Goal: Information Seeking & Learning: Learn about a topic

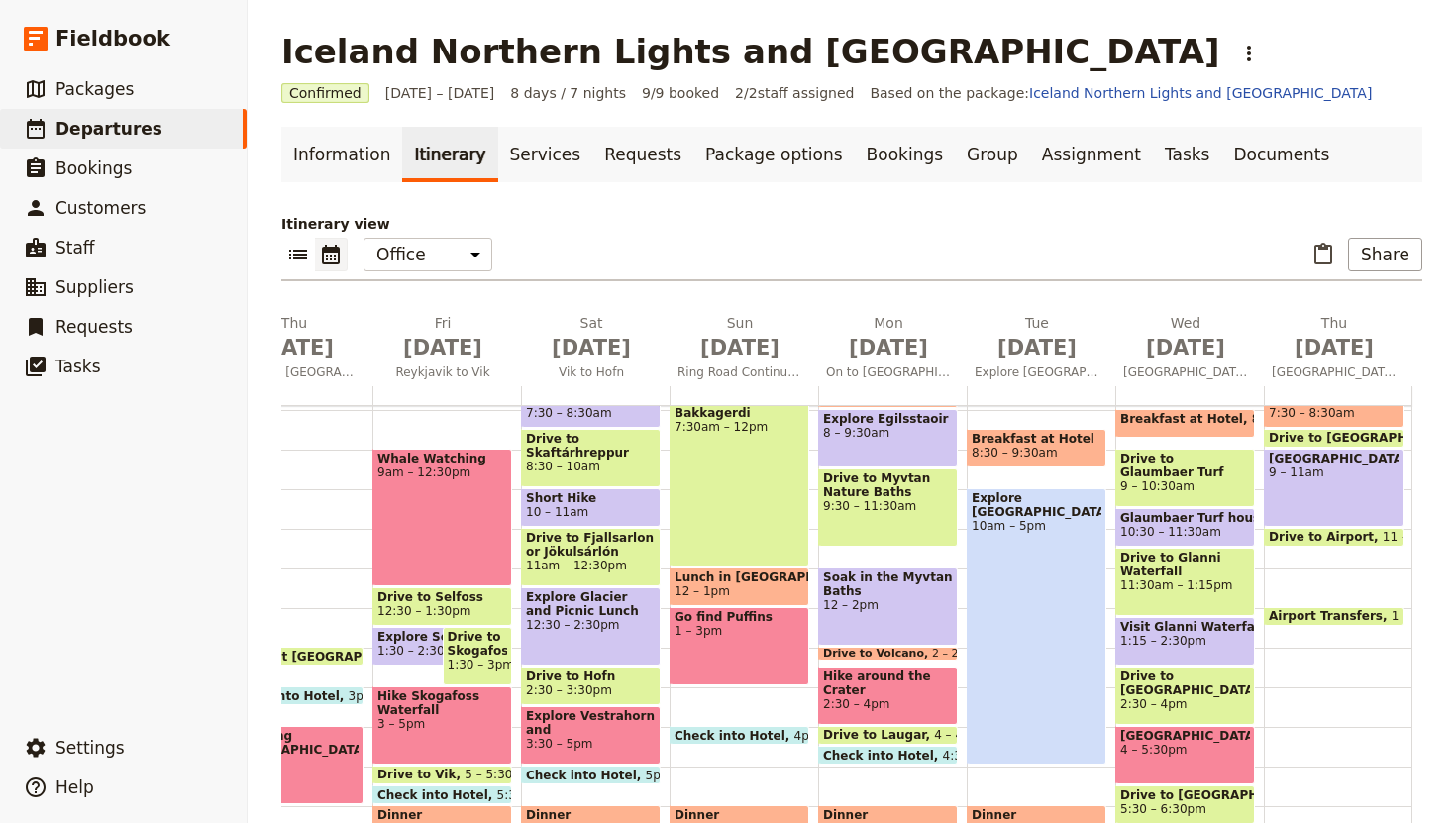
scroll to position [303, 0]
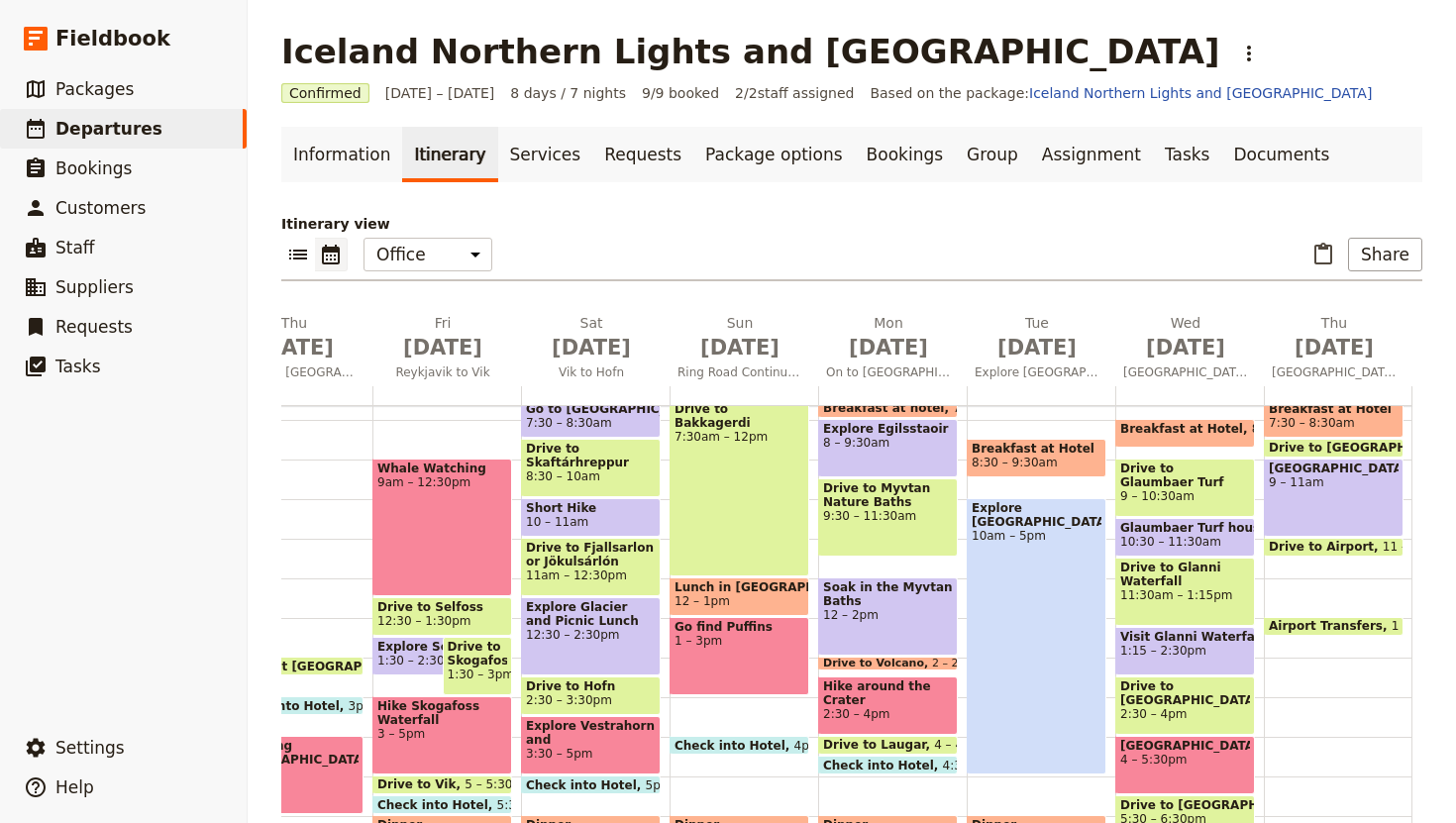
click at [751, 586] on span "Lunch in [GEOGRAPHIC_DATA]" at bounding box center [739, 587] width 129 height 14
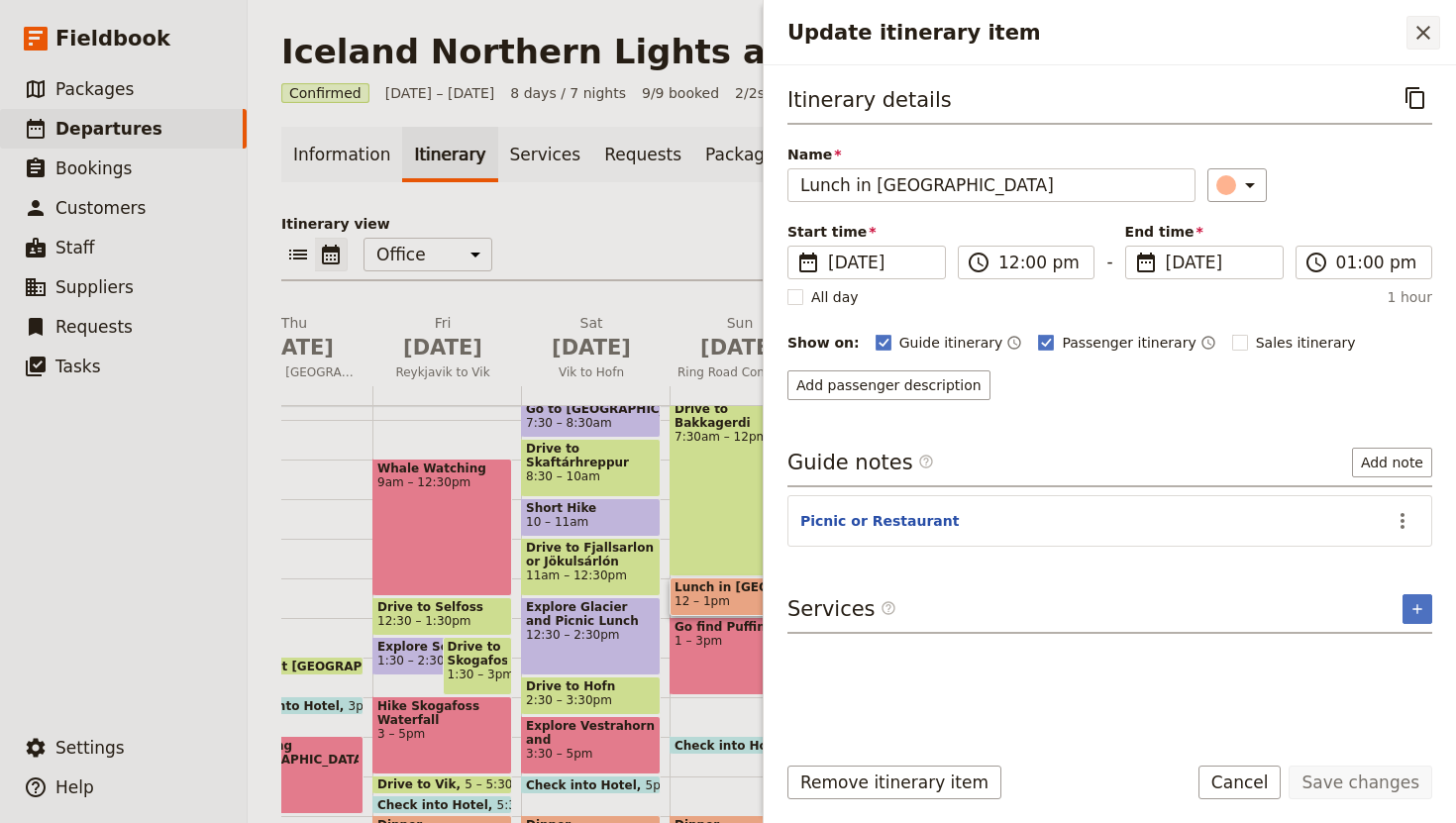
click at [1421, 26] on icon "Close drawer" at bounding box center [1423, 33] width 24 height 24
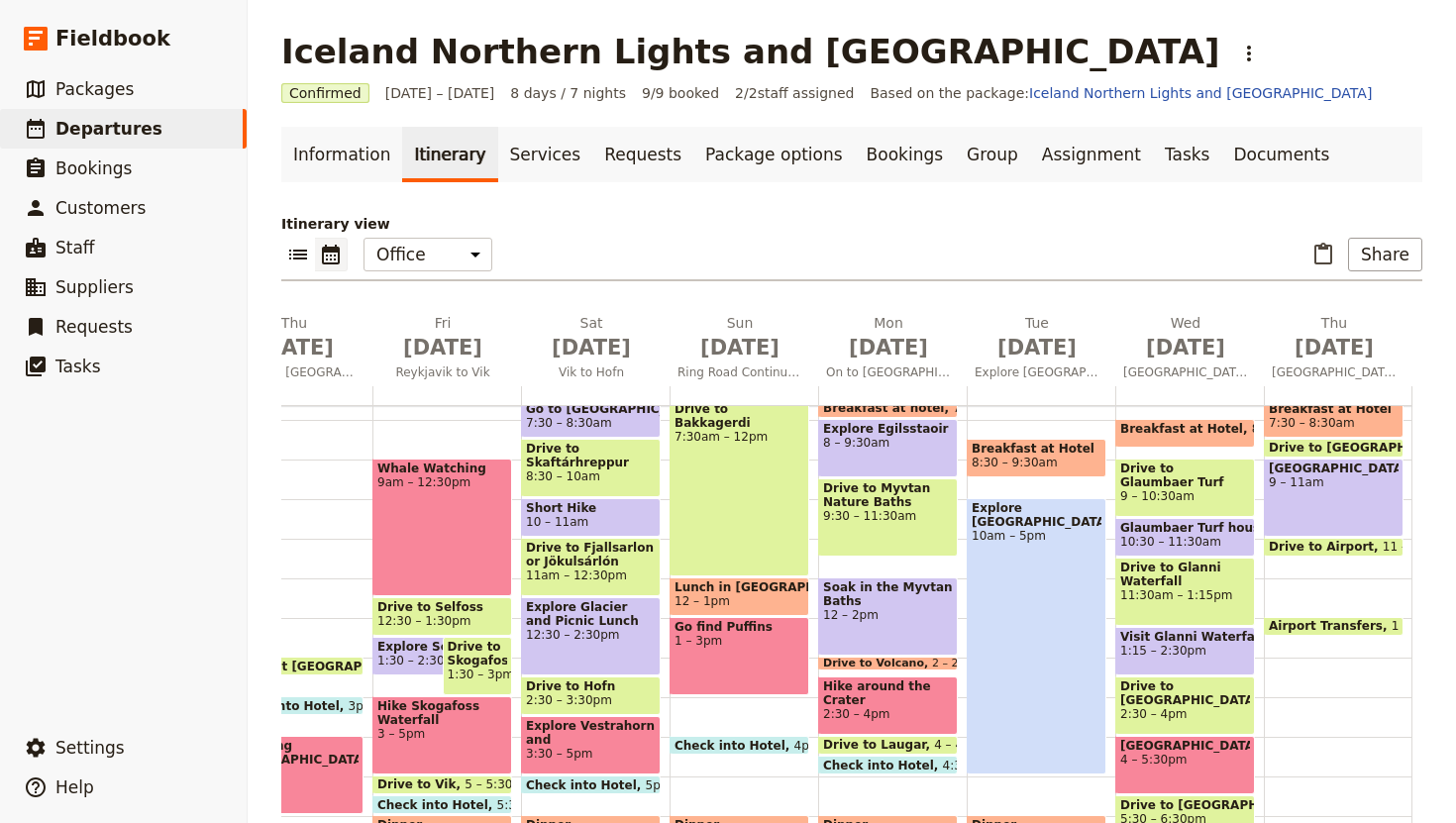
click at [1210, 586] on span "Drive to Glanni Waterfall" at bounding box center [1184, 574] width 129 height 28
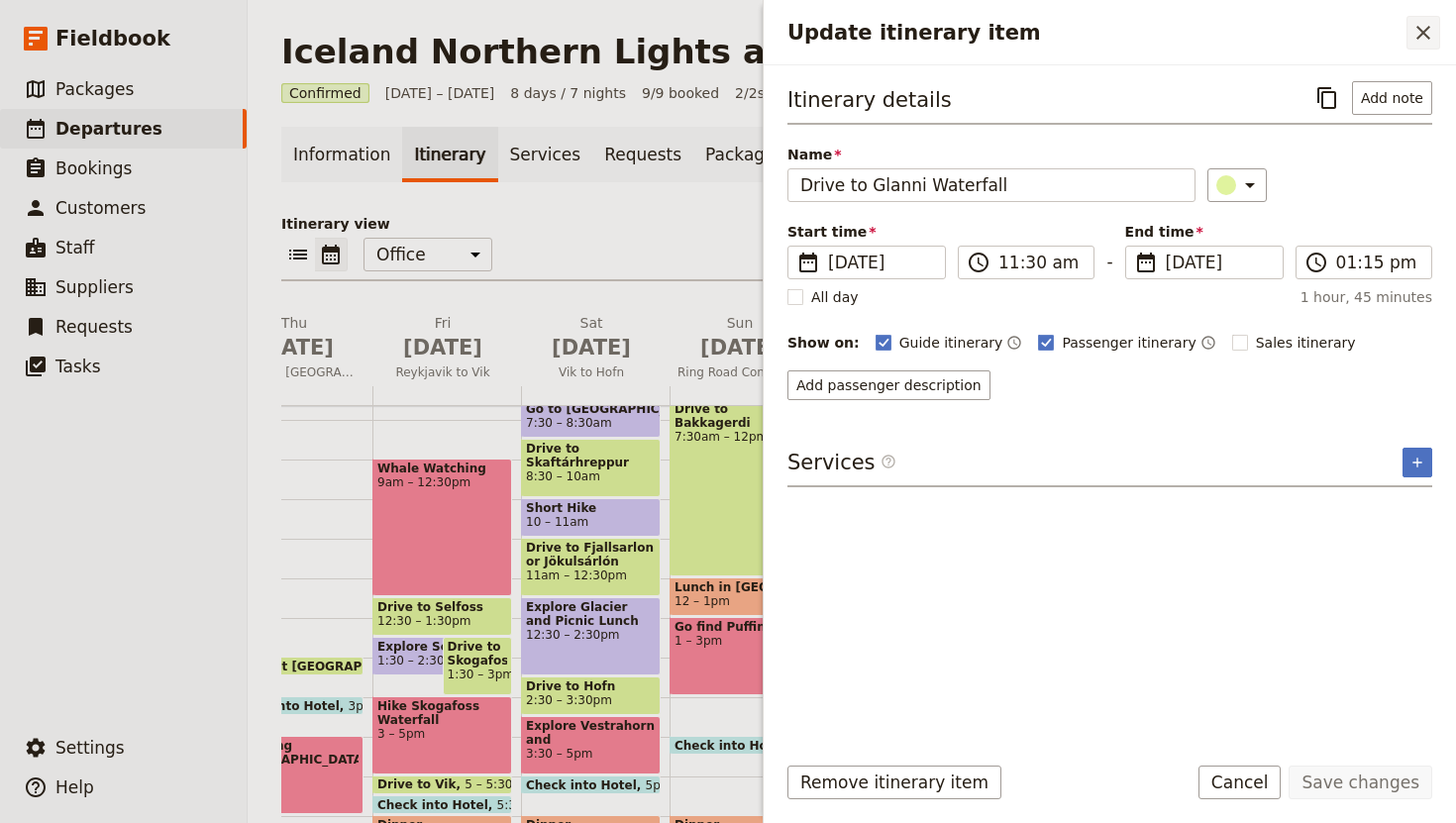
click at [1426, 33] on icon "Close drawer" at bounding box center [1423, 33] width 24 height 24
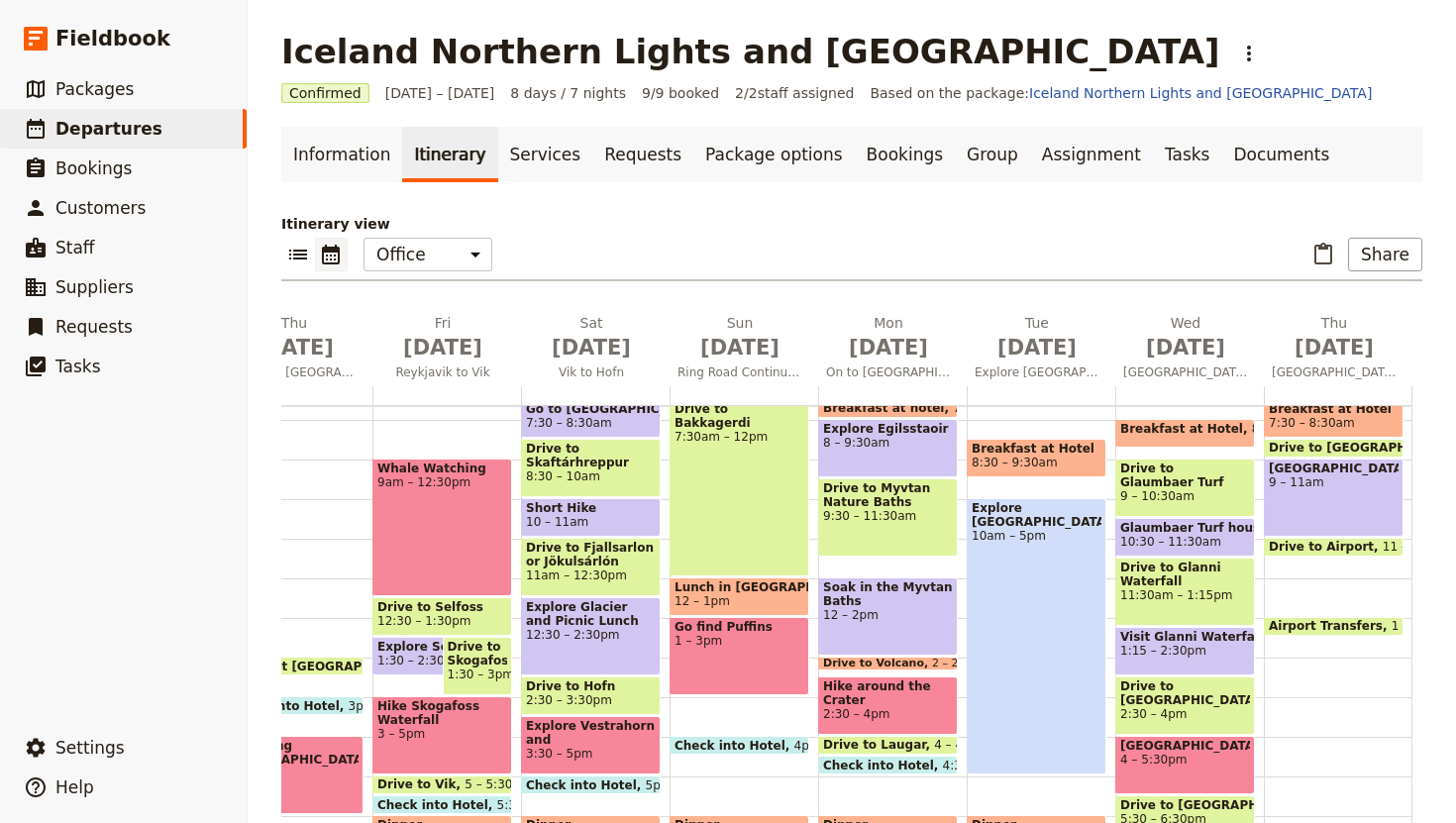
click at [1207, 659] on div "Visit Glanni Waterfall 1:15 – 2:30pm" at bounding box center [1184, 651] width 139 height 49
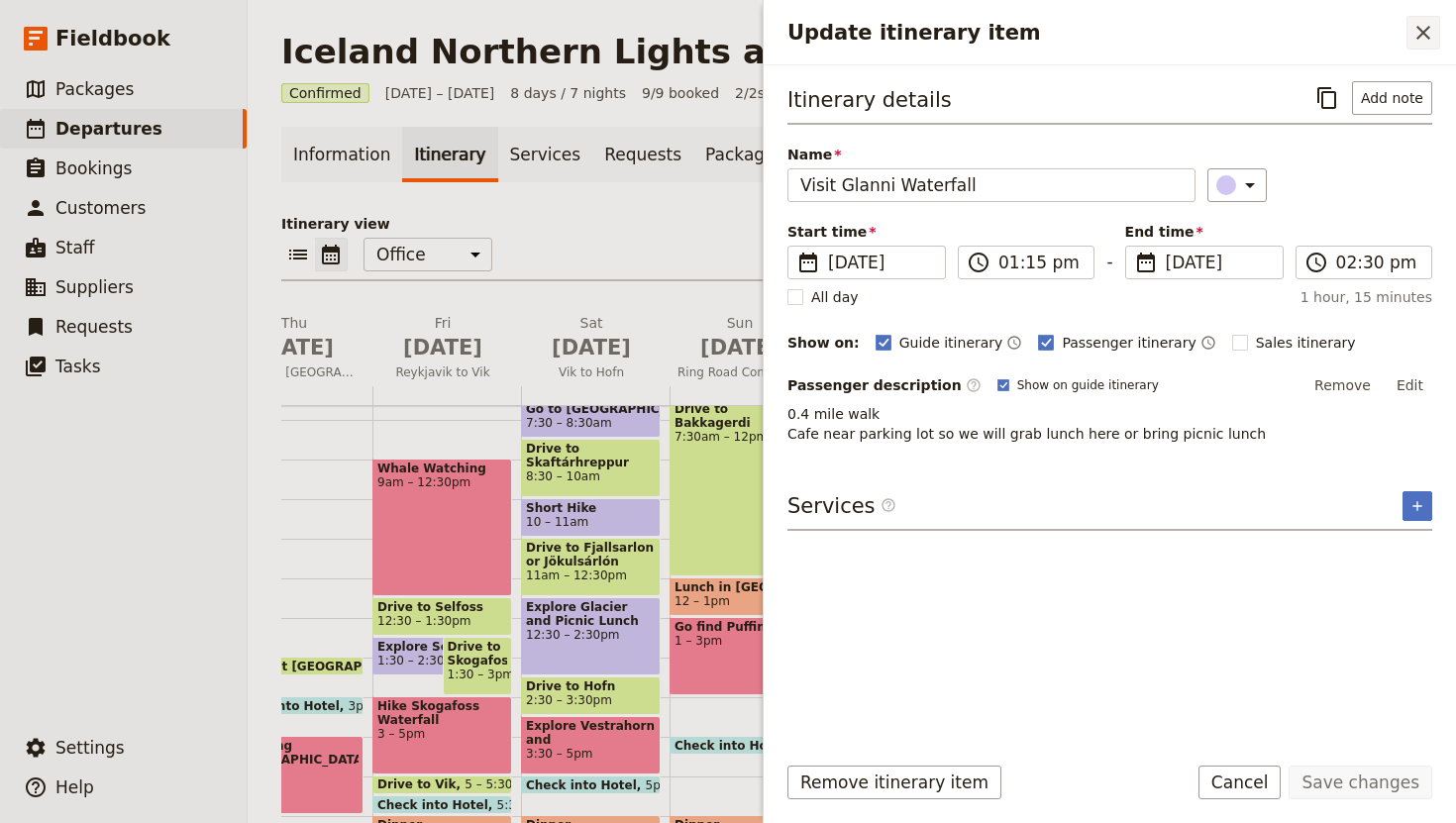
click at [1425, 38] on icon "Close drawer" at bounding box center [1423, 33] width 24 height 24
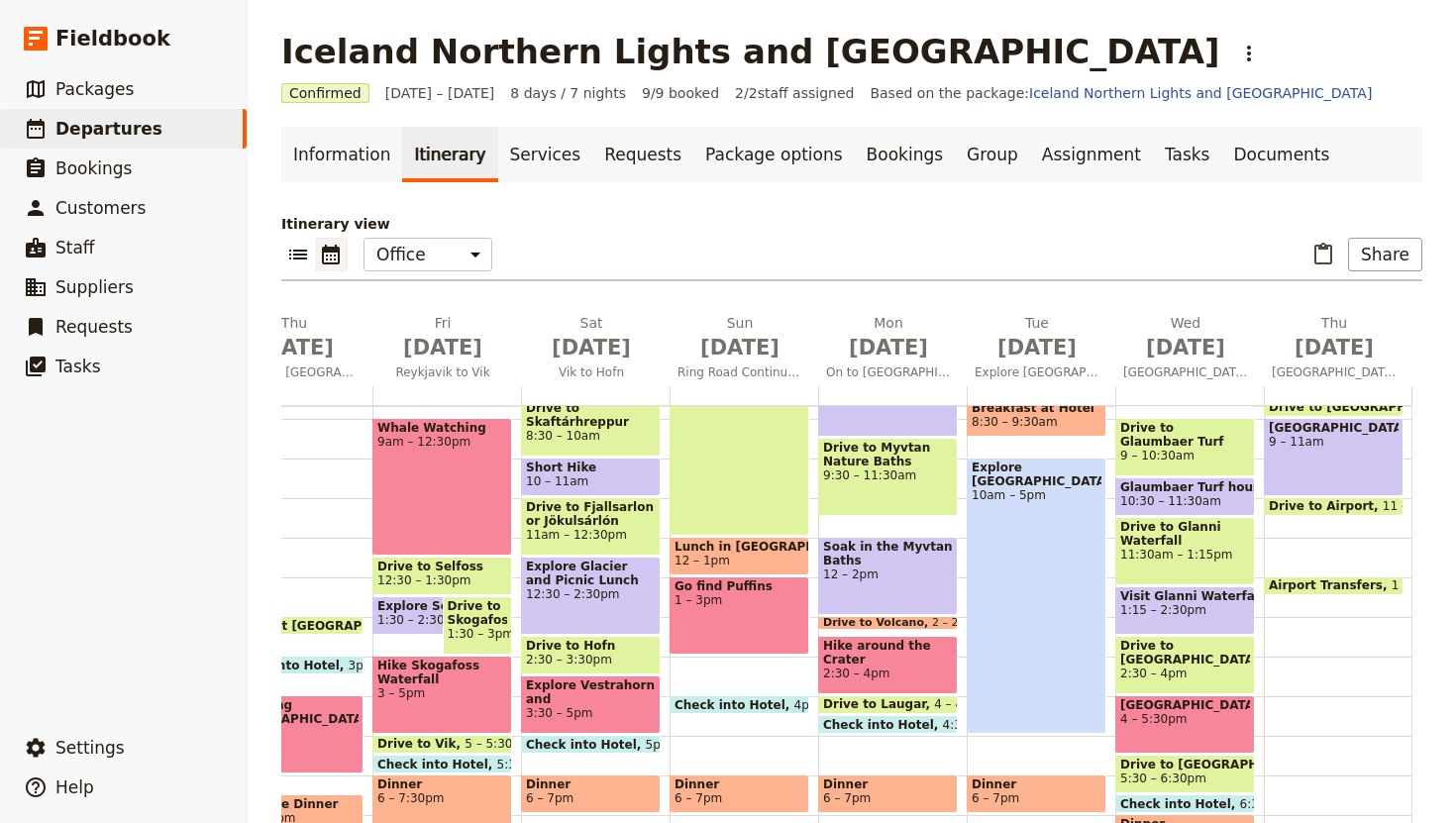
scroll to position [351, 0]
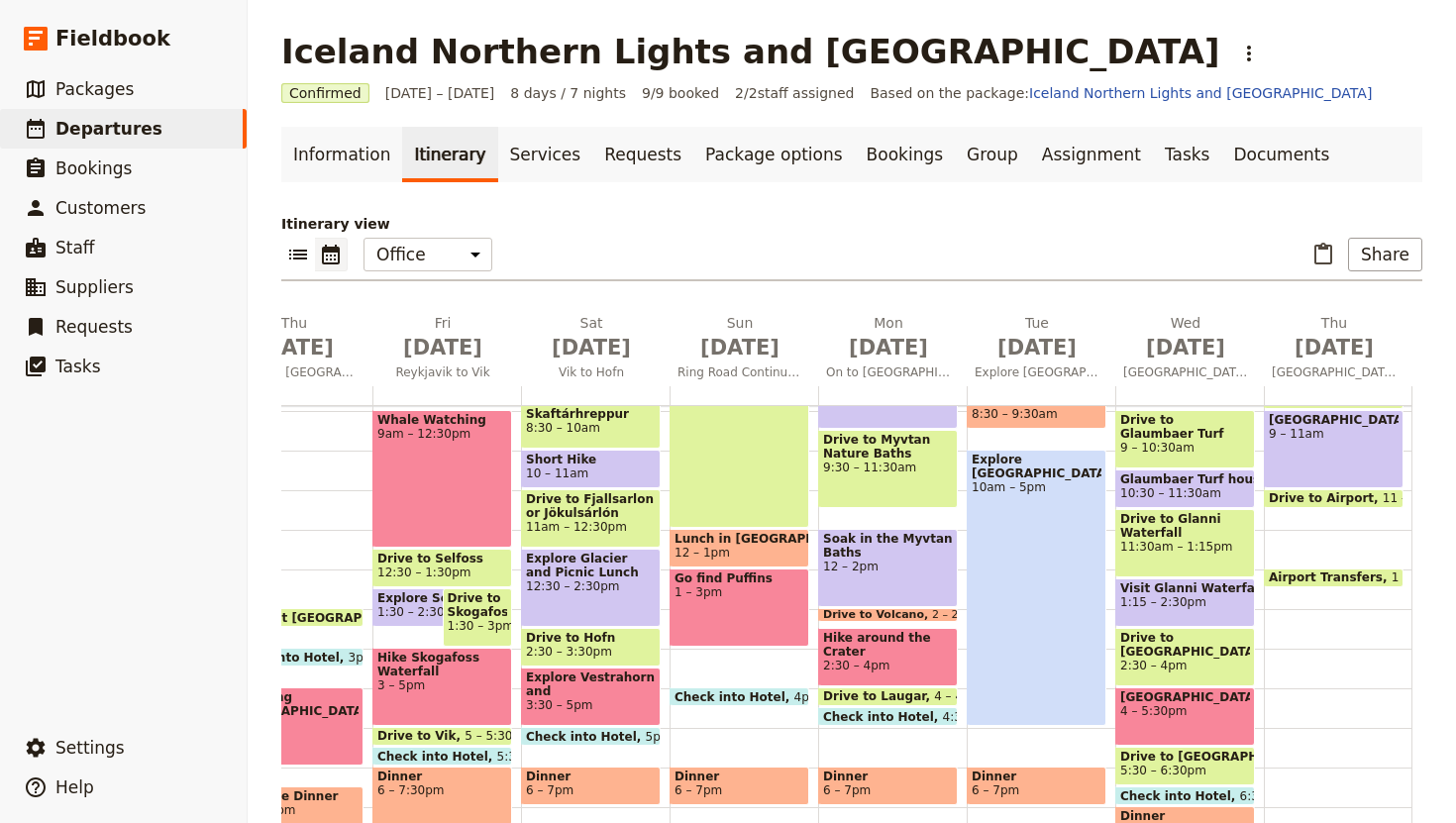
click at [626, 583] on span "12:30 – 2:30pm" at bounding box center [590, 586] width 129 height 14
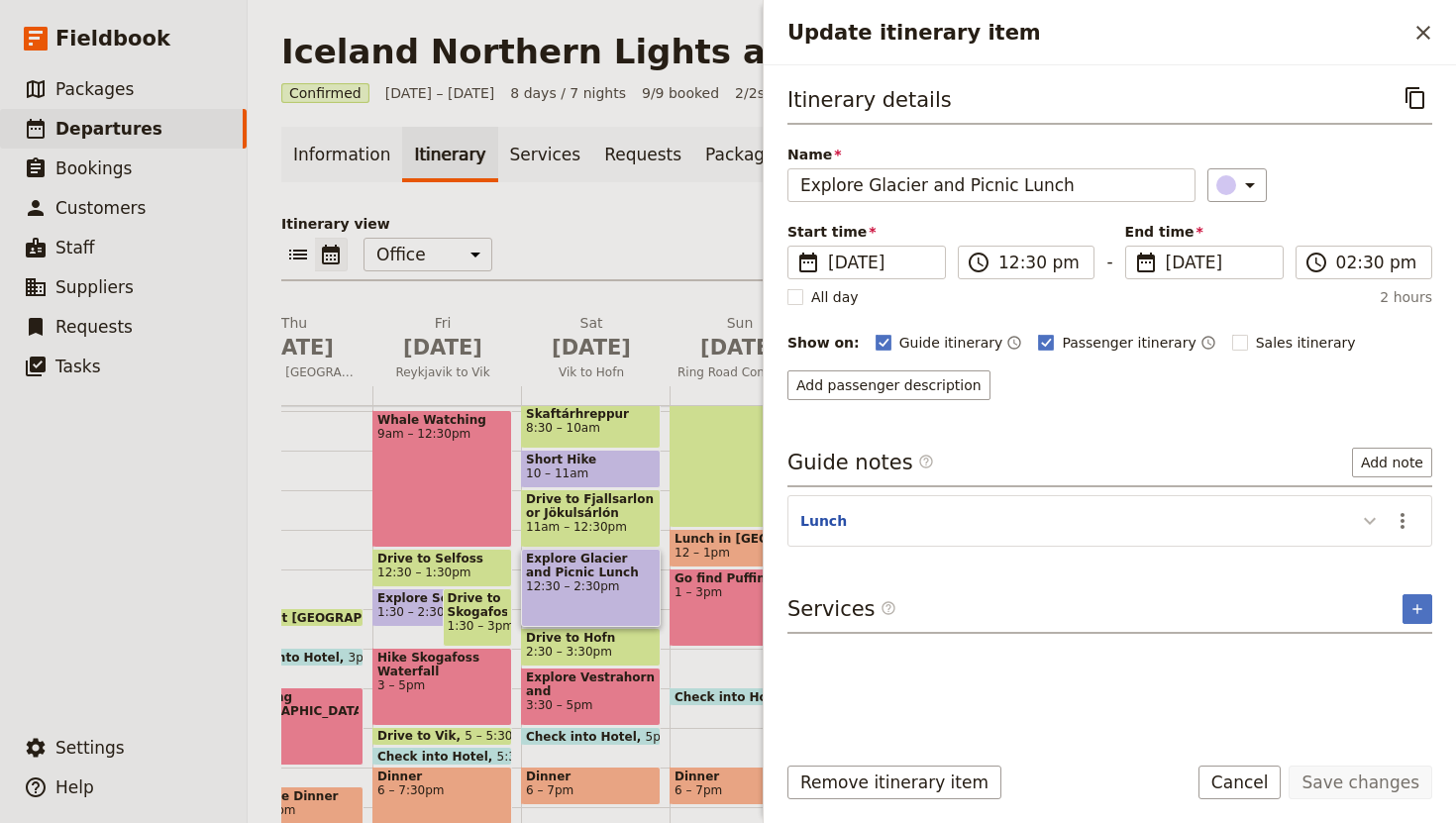
click at [1360, 524] on icon "Update itinerary item" at bounding box center [1369, 520] width 24 height 24
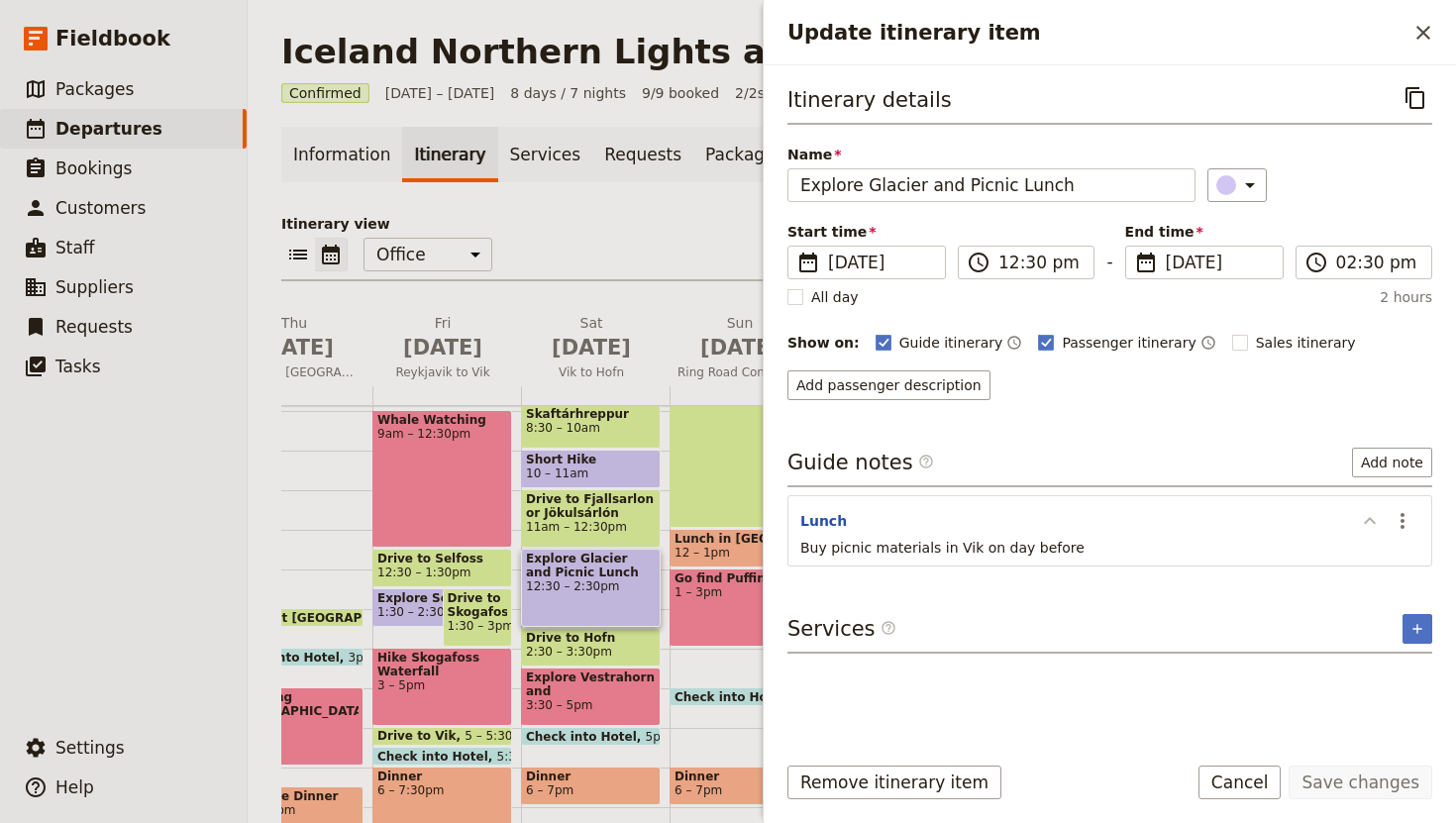
click at [1370, 514] on icon "Update itinerary item" at bounding box center [1369, 520] width 24 height 24
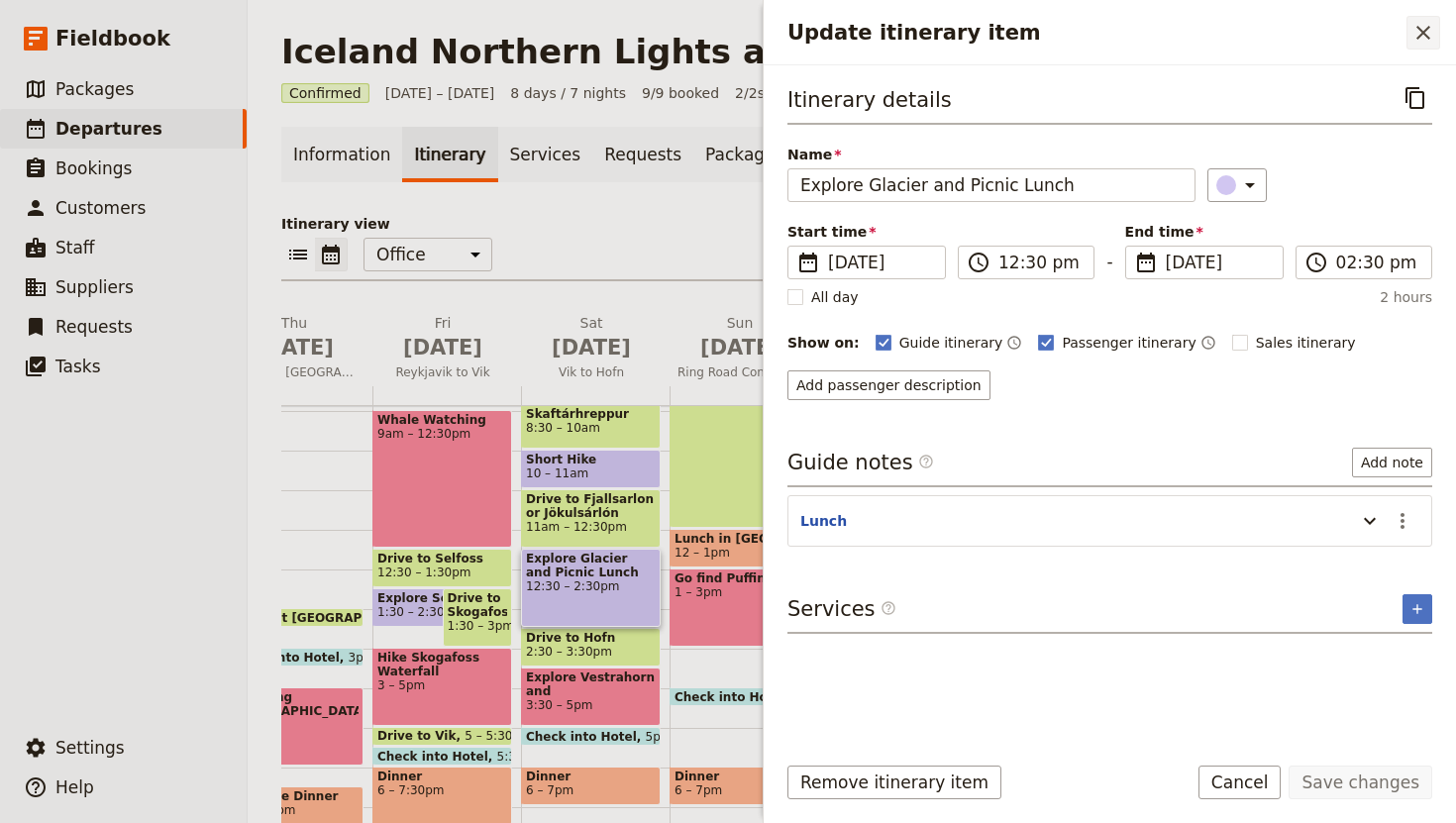
click at [1422, 30] on icon "Close drawer" at bounding box center [1423, 33] width 24 height 24
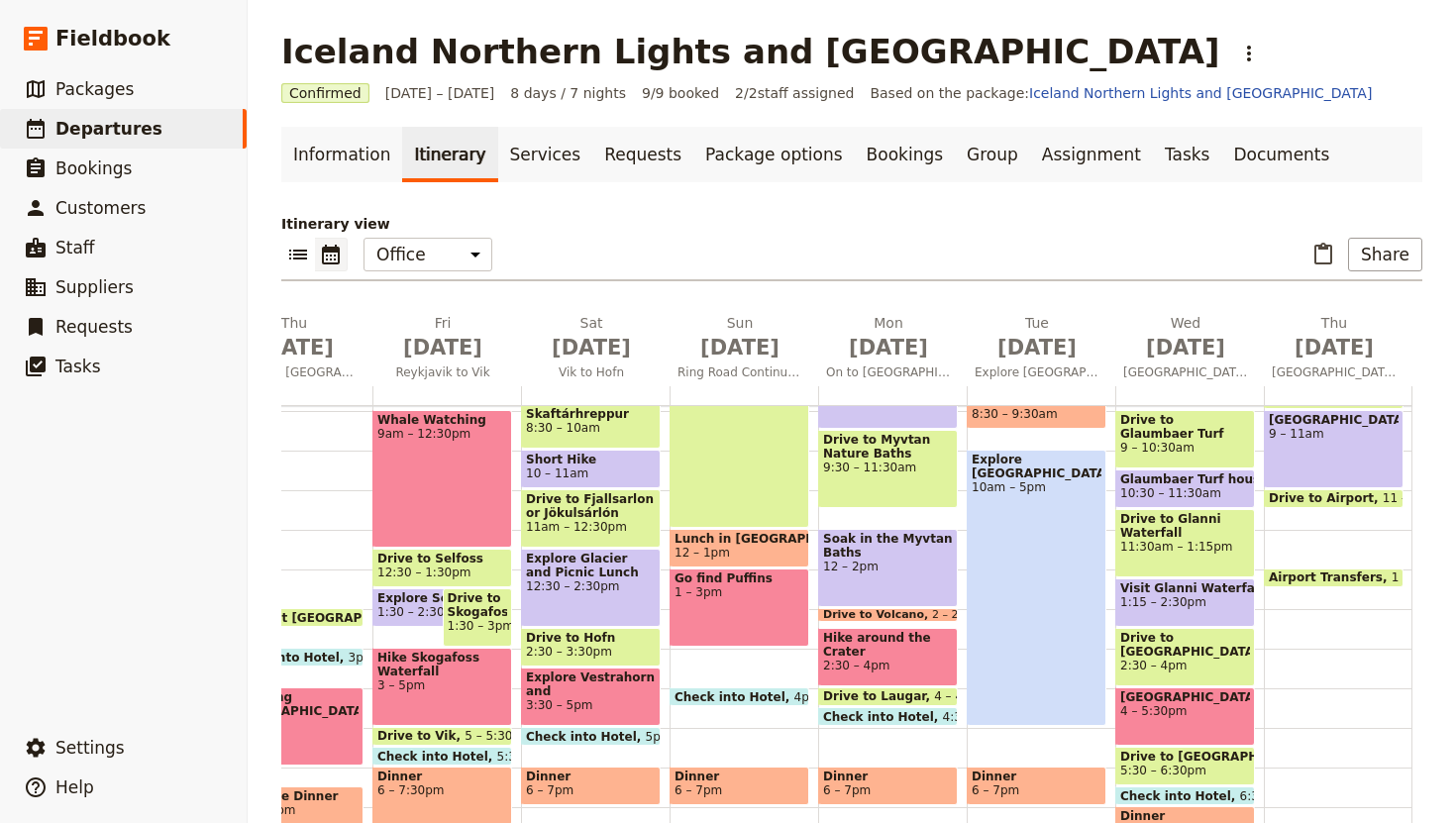
click at [458, 670] on span "Hike Skogafoss Waterfall" at bounding box center [442, 665] width 129 height 28
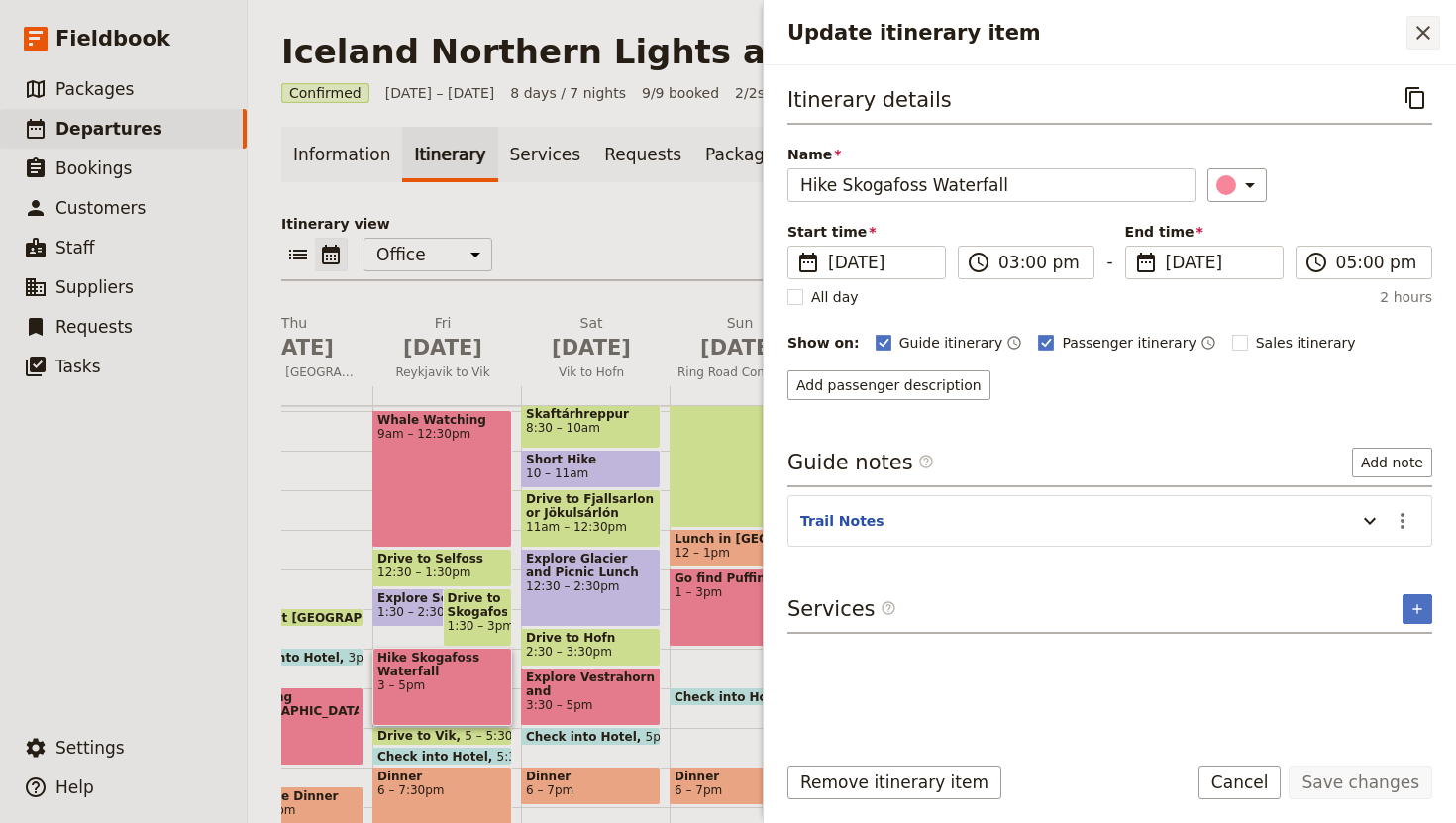
click at [1419, 30] on icon "Close drawer" at bounding box center [1423, 33] width 14 height 14
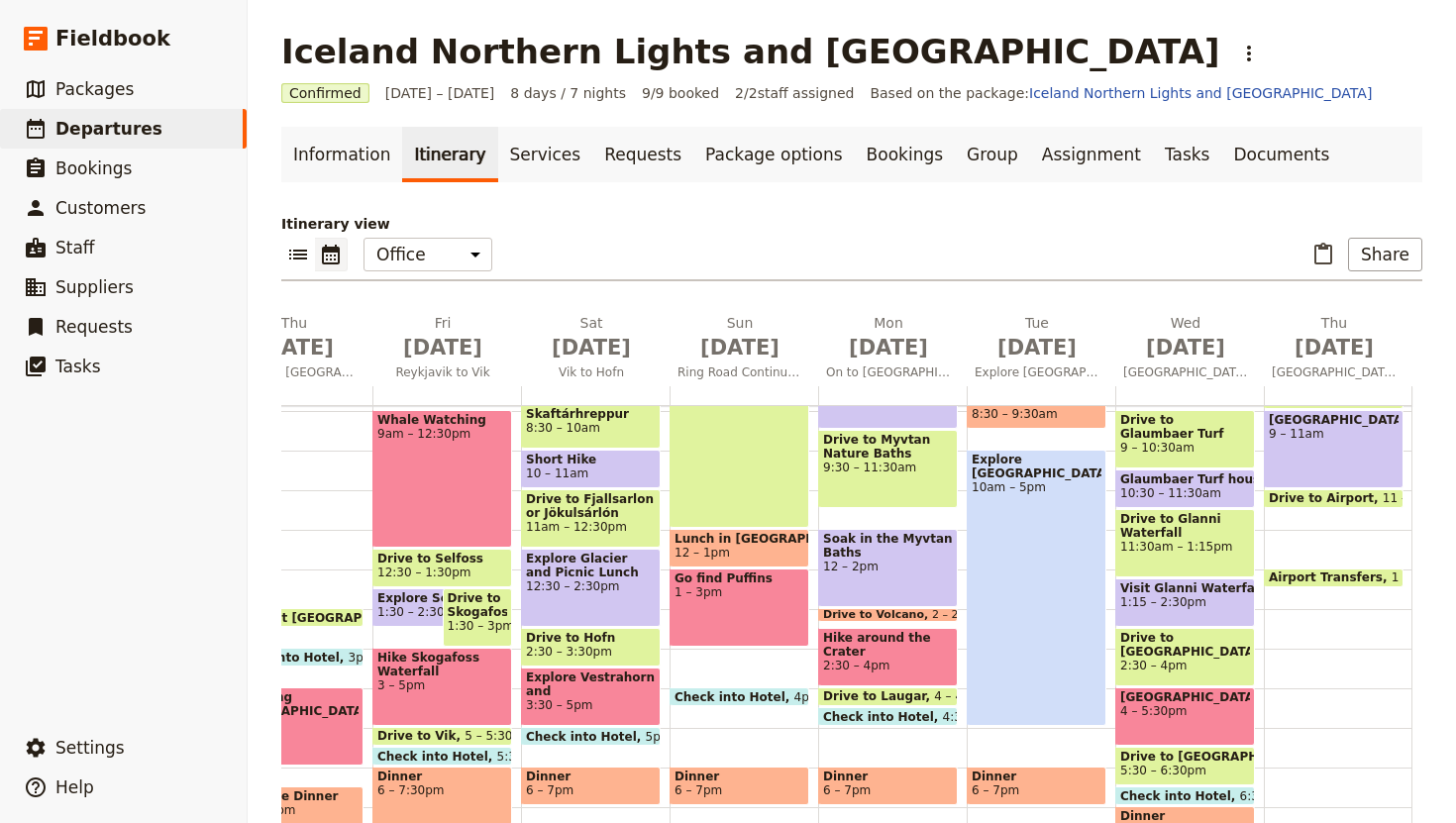
click at [413, 605] on span "1:30 – 2:30pm" at bounding box center [420, 612] width 87 height 14
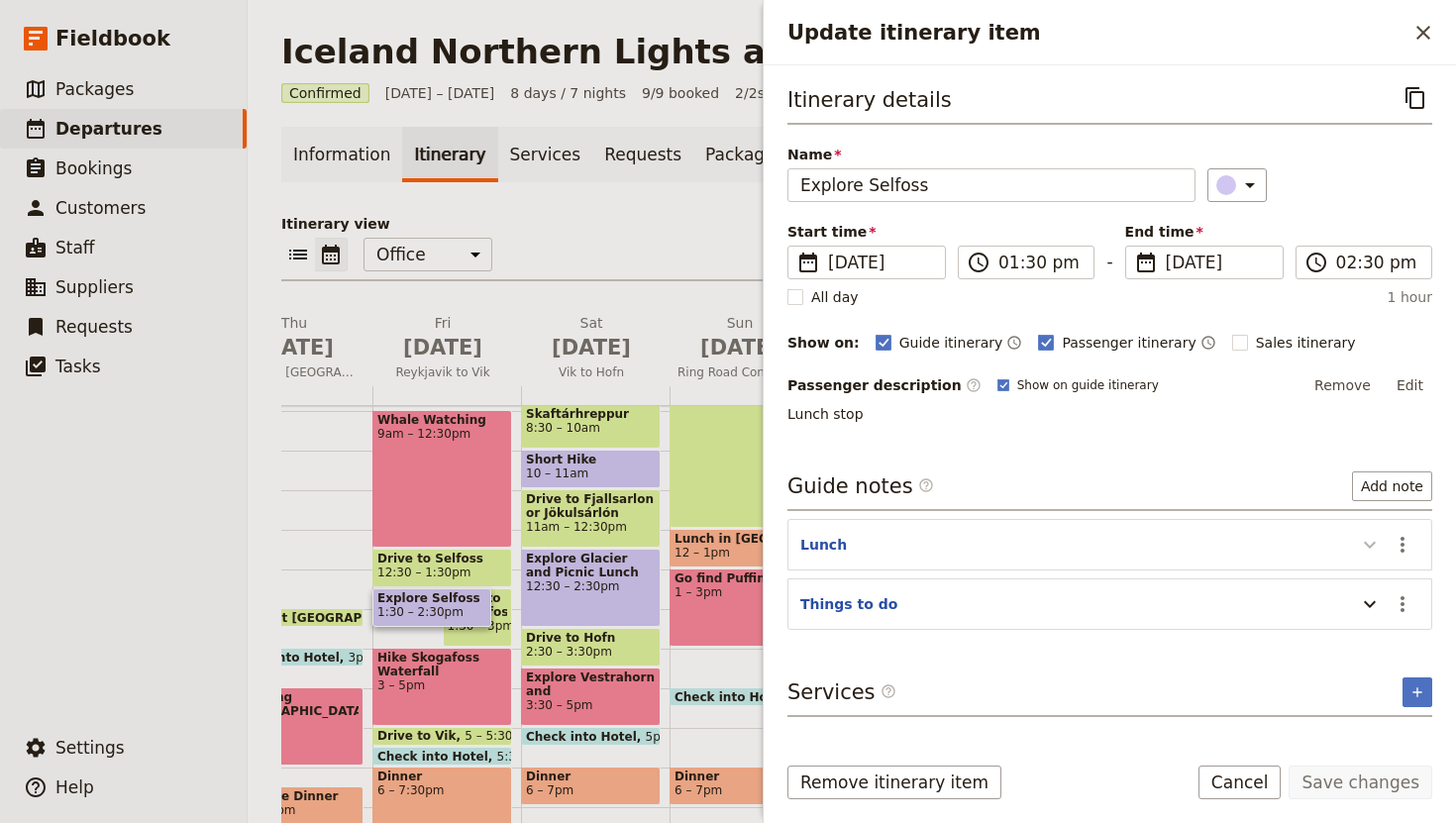
click at [1360, 545] on icon "Update itinerary item" at bounding box center [1369, 544] width 24 height 24
click at [1374, 604] on icon "Update itinerary item" at bounding box center [1369, 604] width 24 height 24
click at [1374, 539] on icon "Update itinerary item" at bounding box center [1369, 544] width 24 height 24
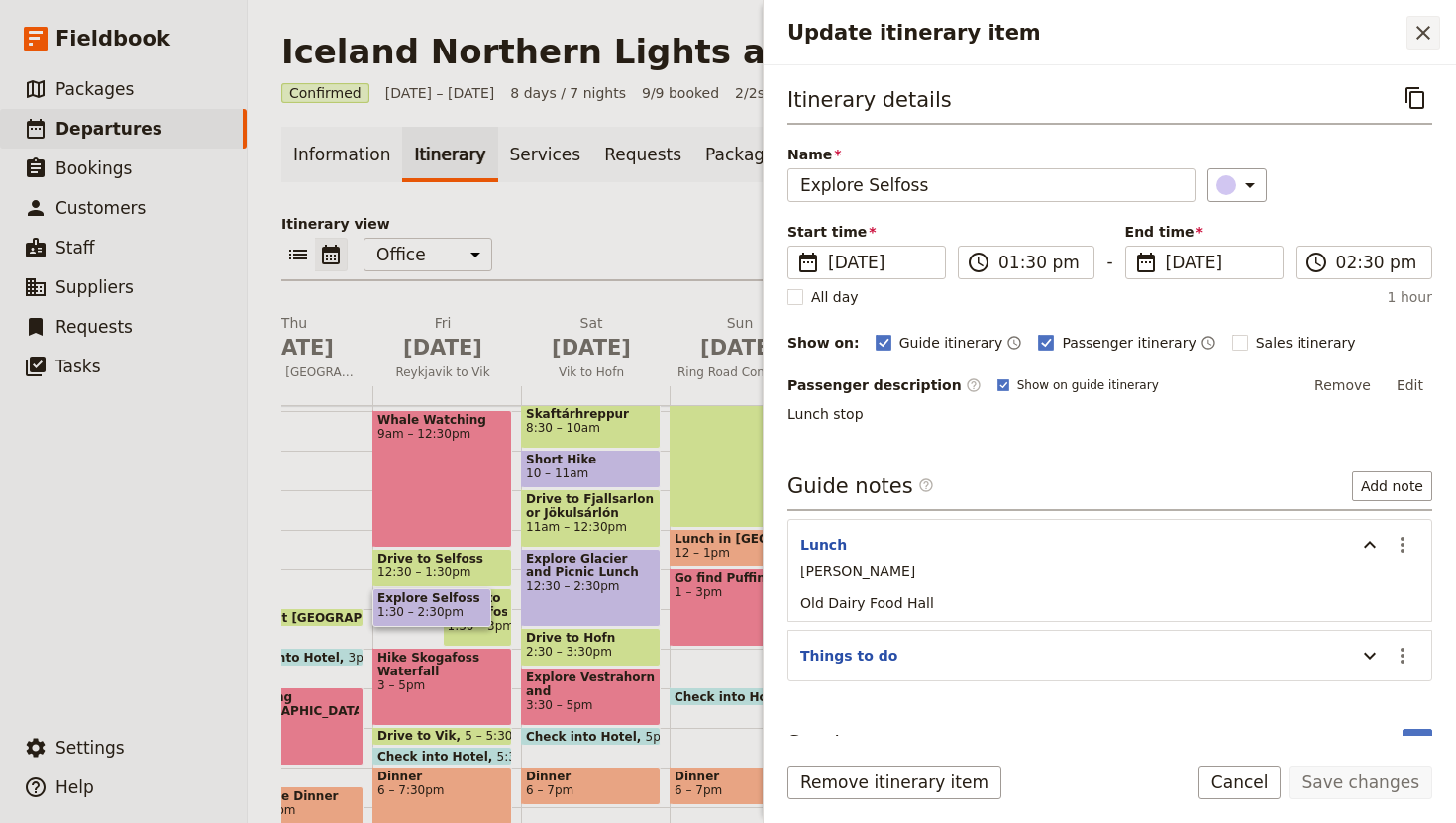
click at [1433, 36] on icon "Close drawer" at bounding box center [1423, 33] width 24 height 24
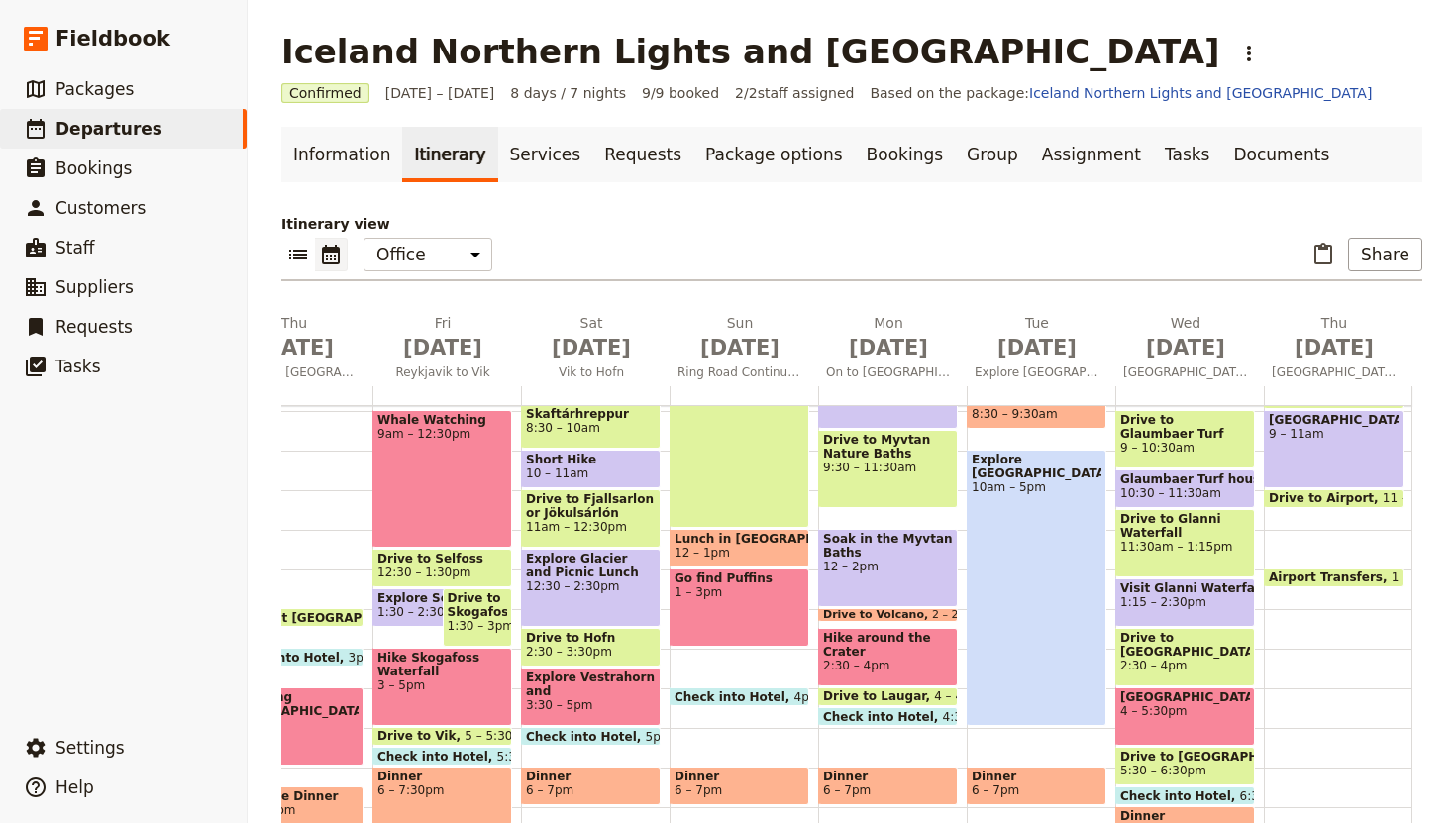
click at [611, 588] on span "12:30 – 2:30pm" at bounding box center [590, 586] width 129 height 14
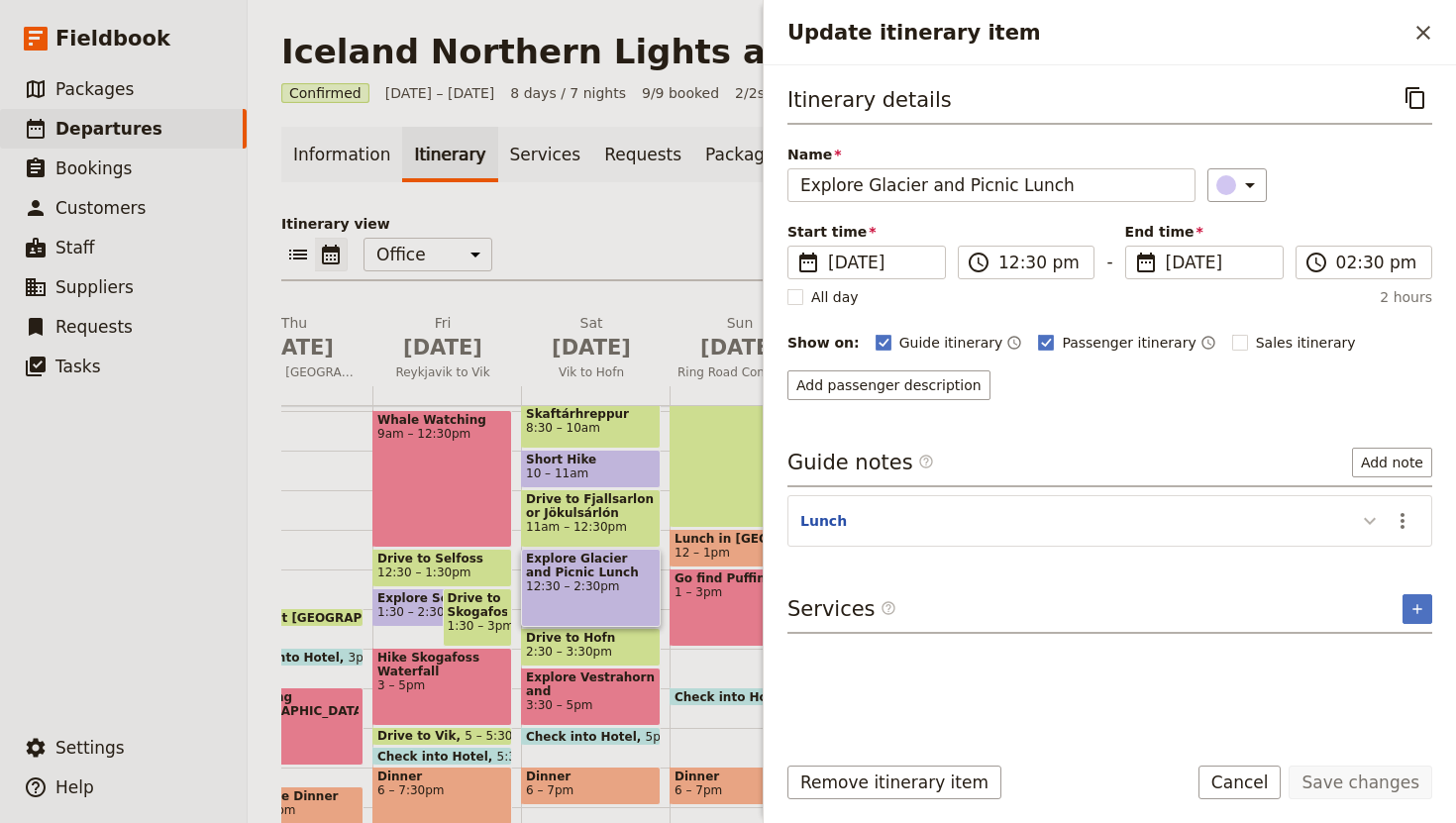
click at [1370, 523] on icon "Update itinerary item" at bounding box center [1369, 520] width 24 height 24
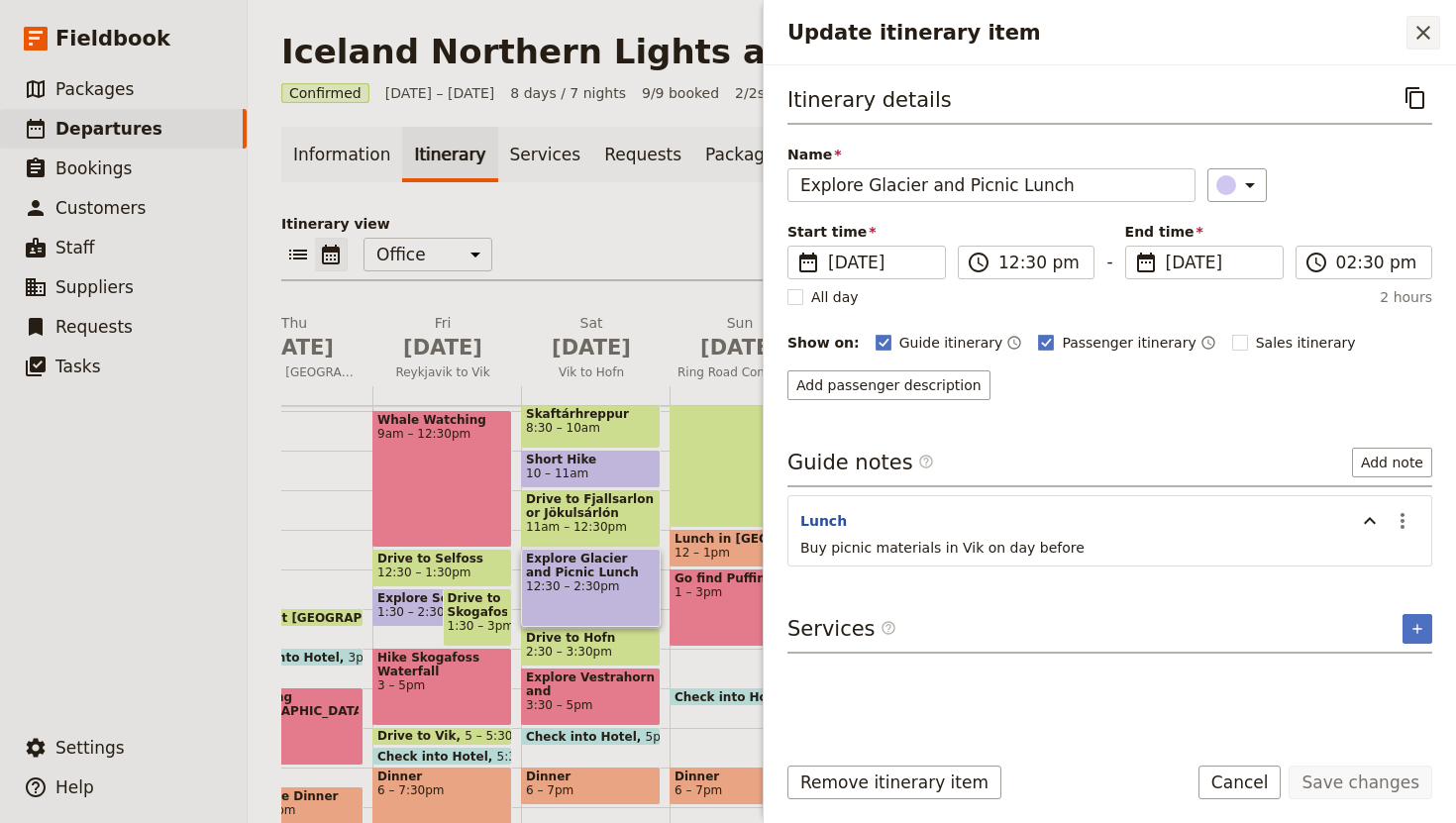
click at [1420, 40] on icon "Close drawer" at bounding box center [1423, 33] width 24 height 24
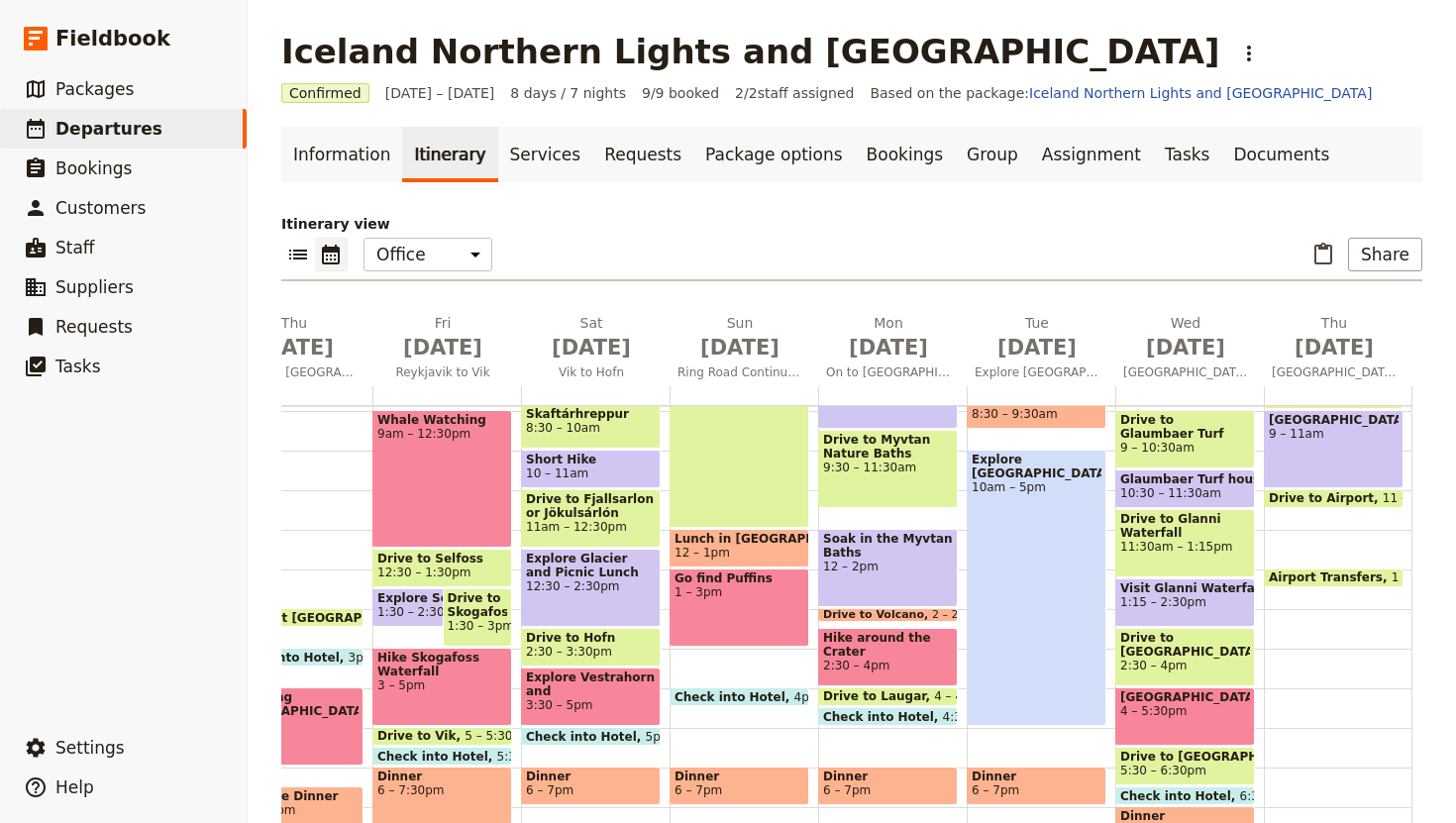
click at [753, 552] on span "12 – 1pm" at bounding box center [739, 552] width 129 height 14
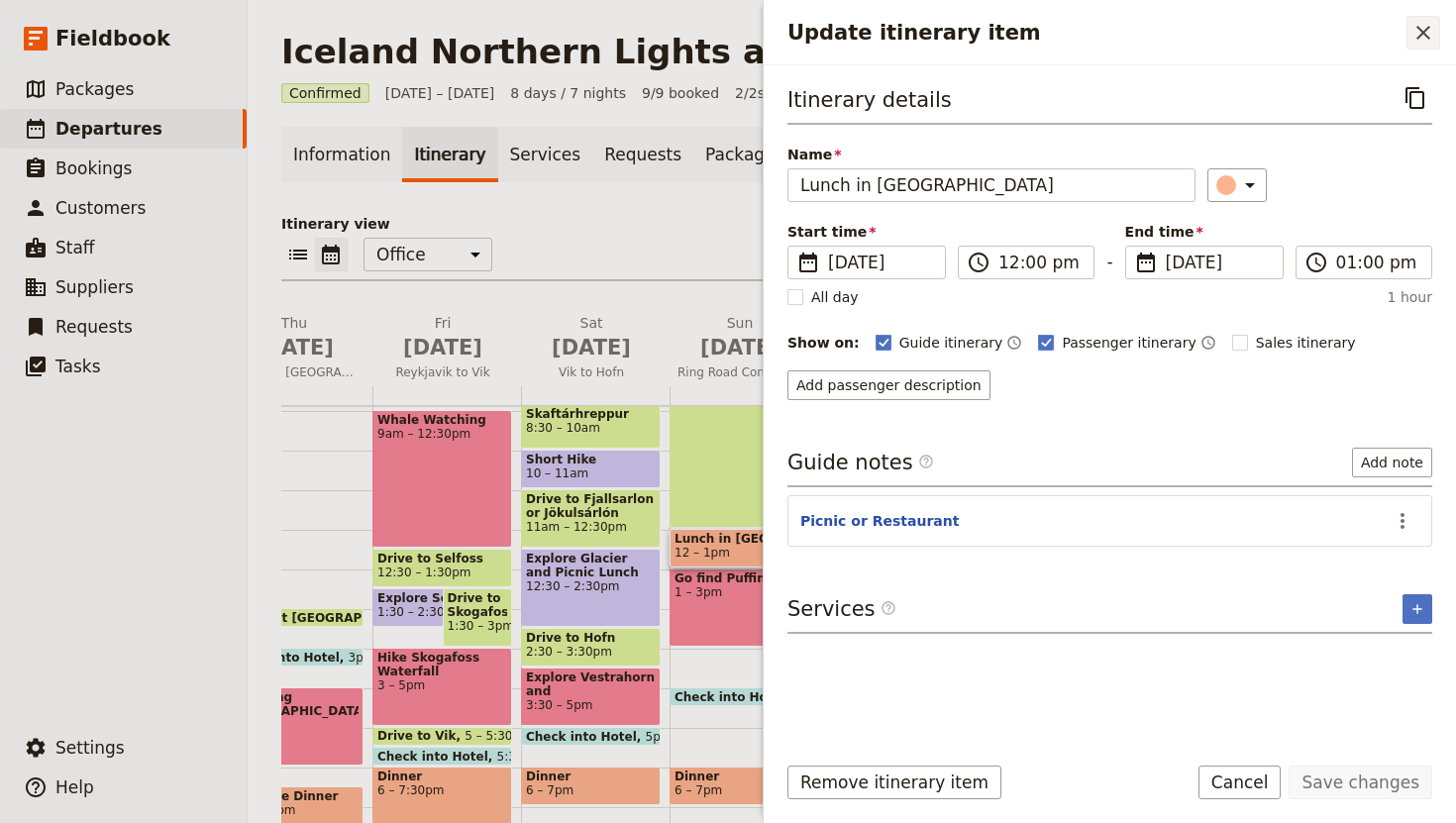
click at [1417, 32] on icon "Close drawer" at bounding box center [1423, 33] width 24 height 24
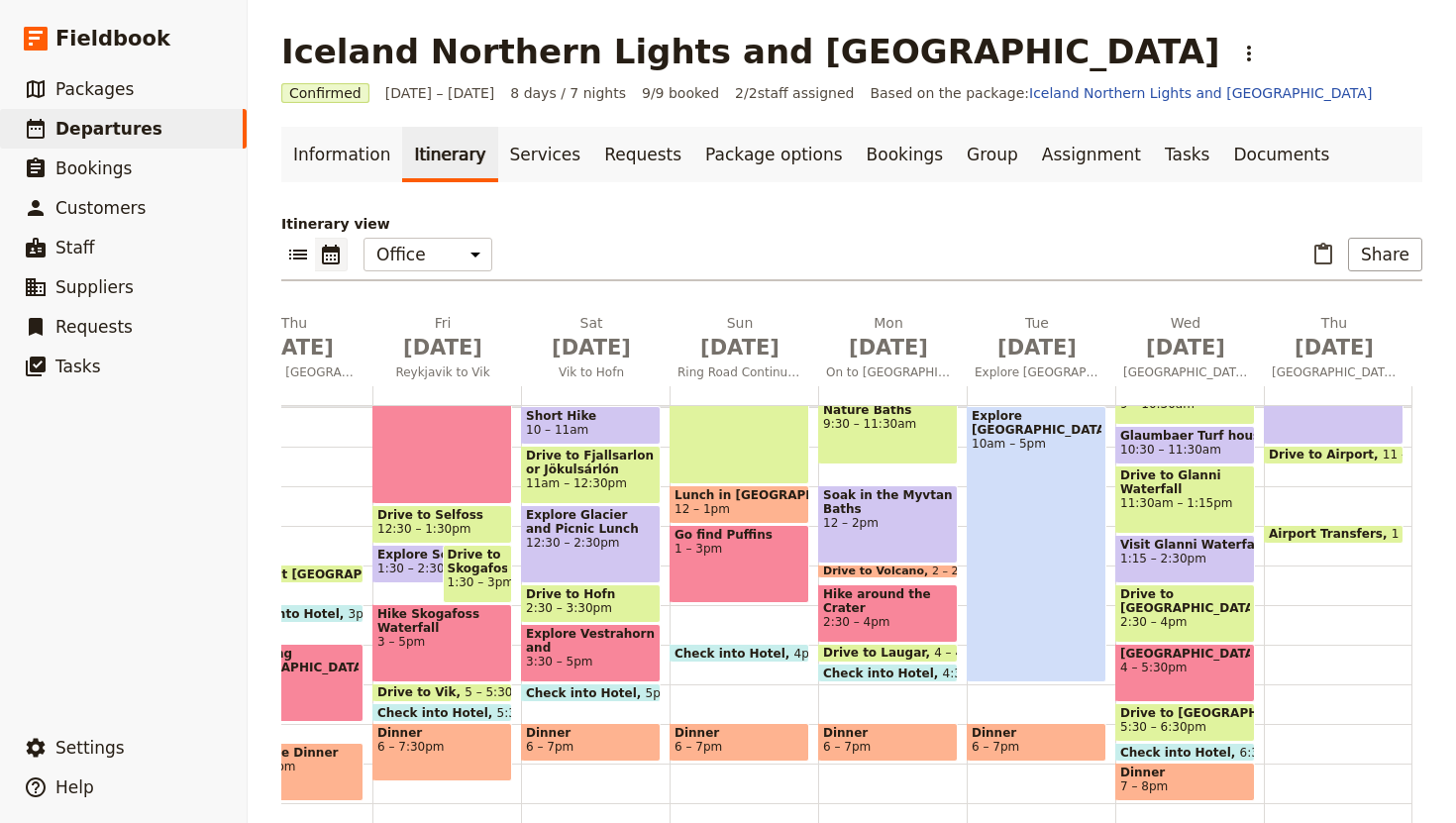
scroll to position [406, 0]
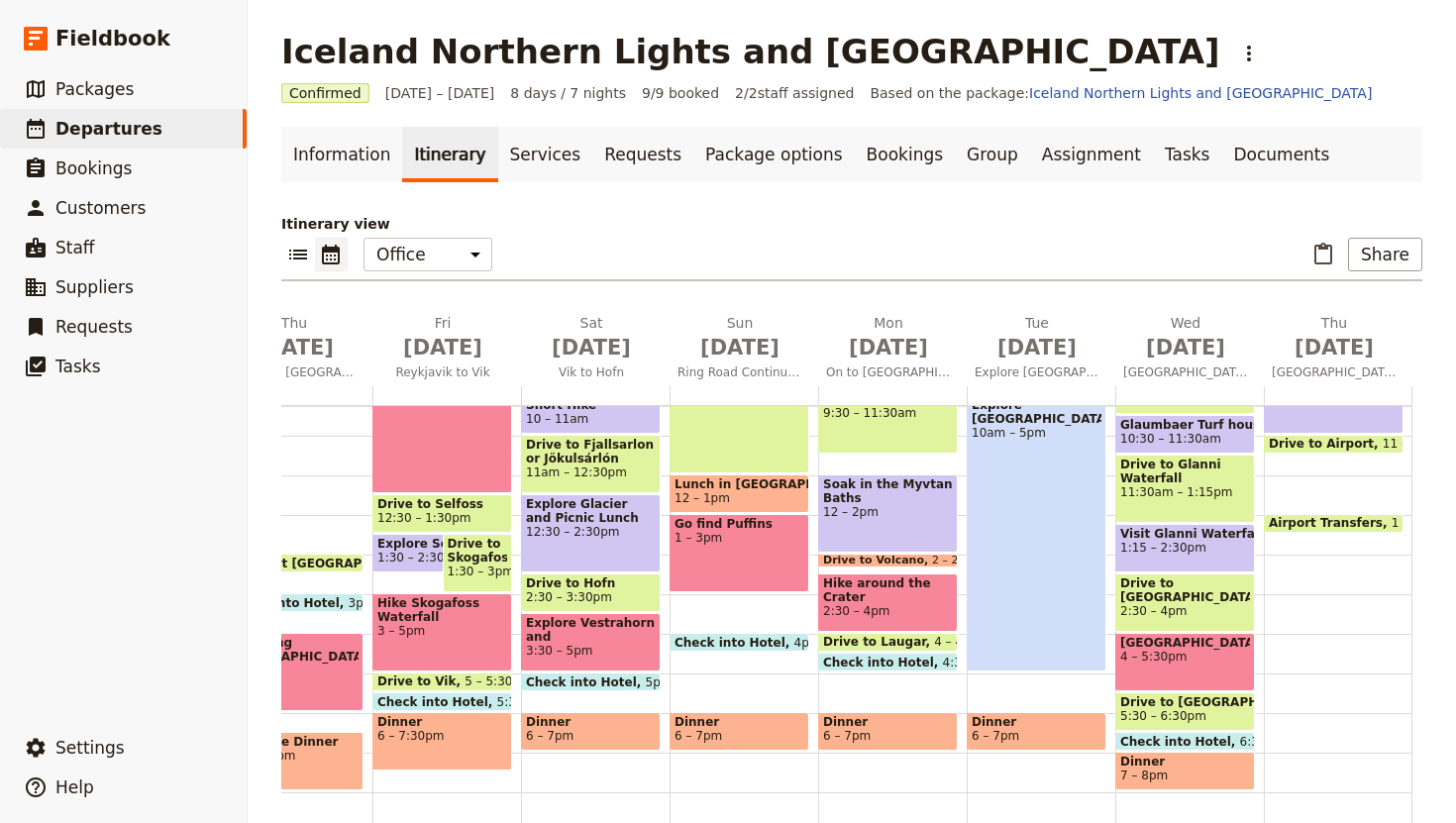
click at [424, 546] on span "Explore Selfoss" at bounding box center [431, 543] width 108 height 14
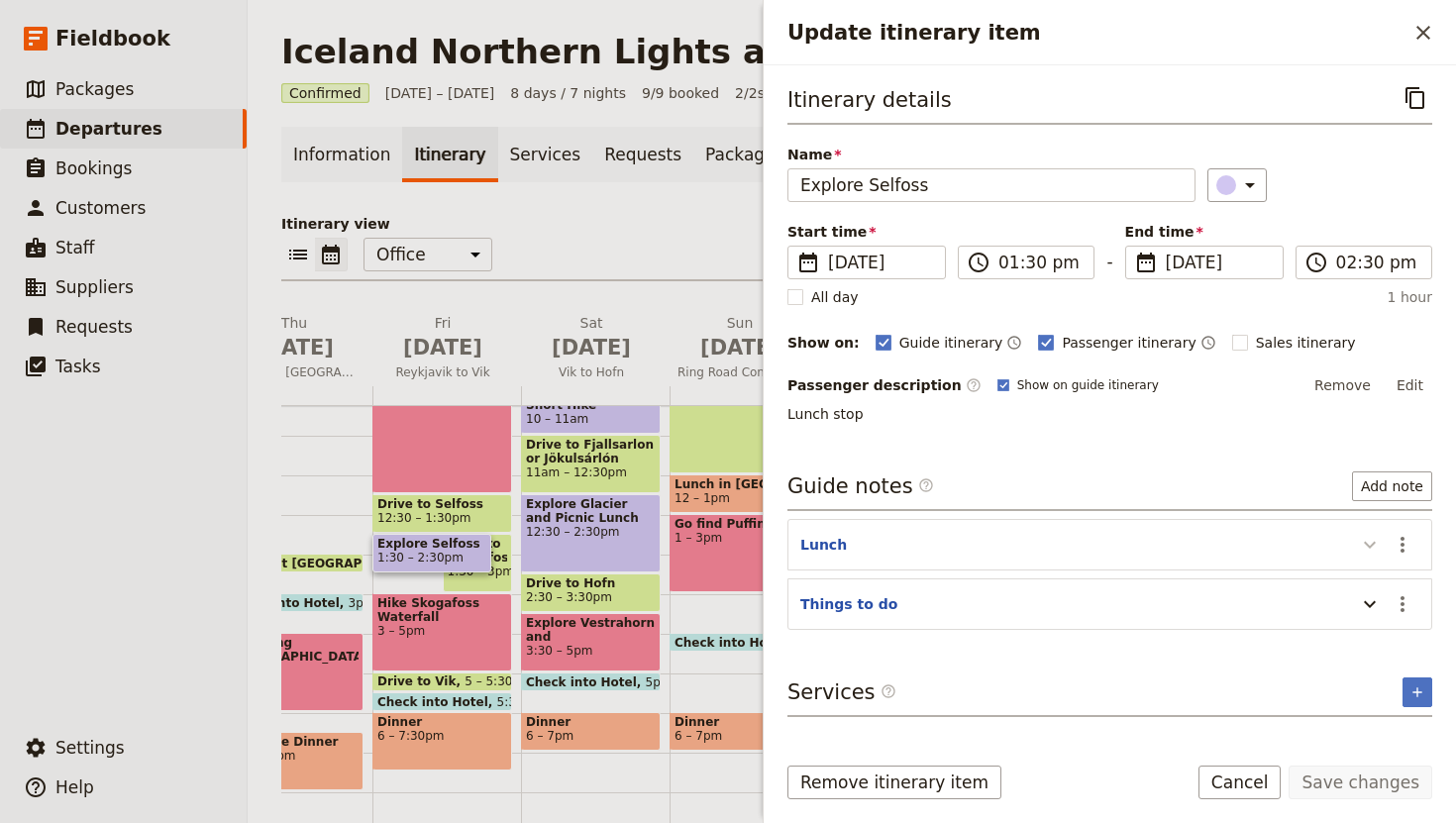
click at [1368, 541] on icon "Update itinerary item" at bounding box center [1369, 544] width 24 height 24
click at [1428, 27] on icon "Close drawer" at bounding box center [1423, 33] width 14 height 14
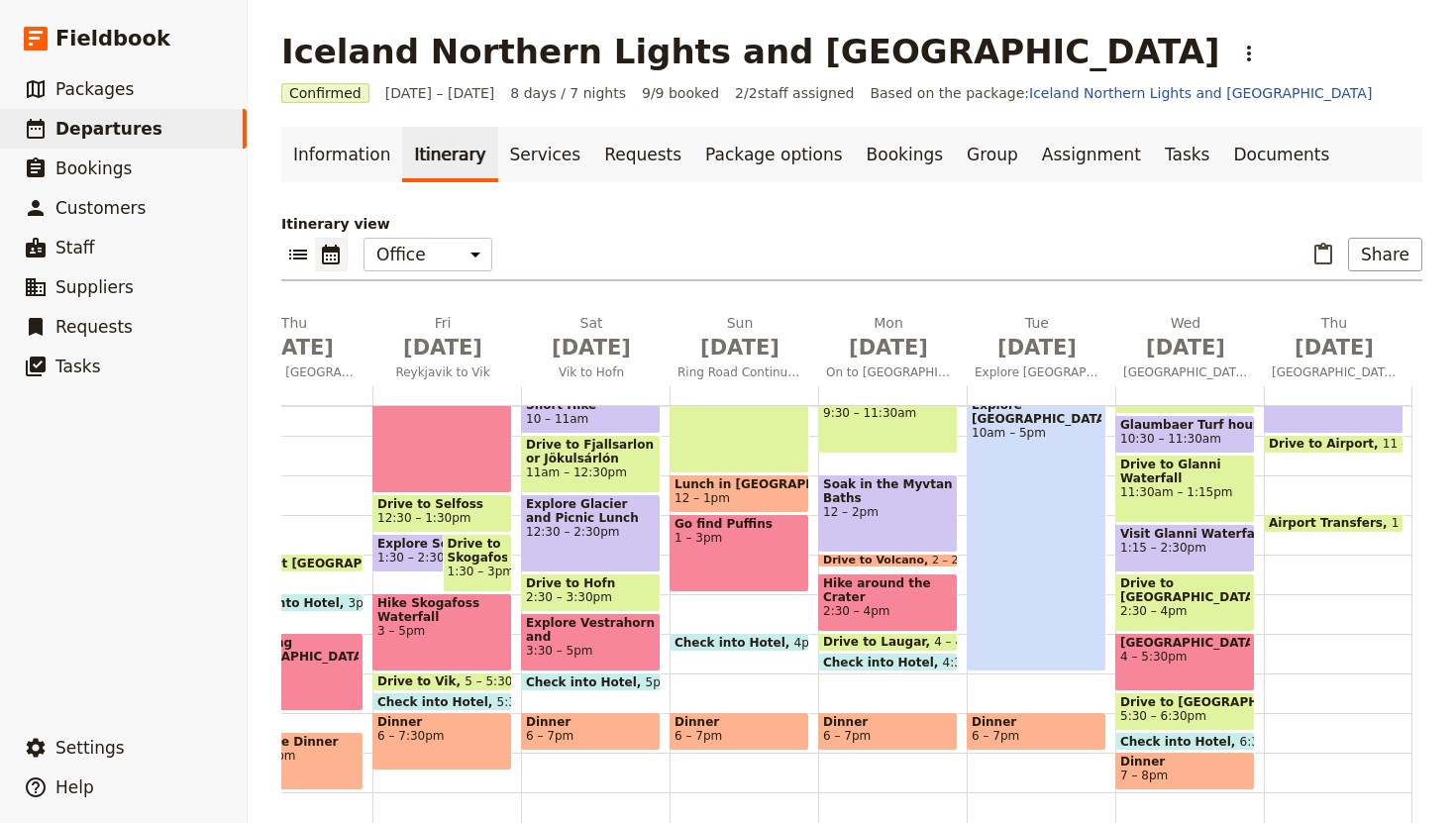
click at [610, 527] on span "12:30 – 2:30pm" at bounding box center [590, 531] width 129 height 14
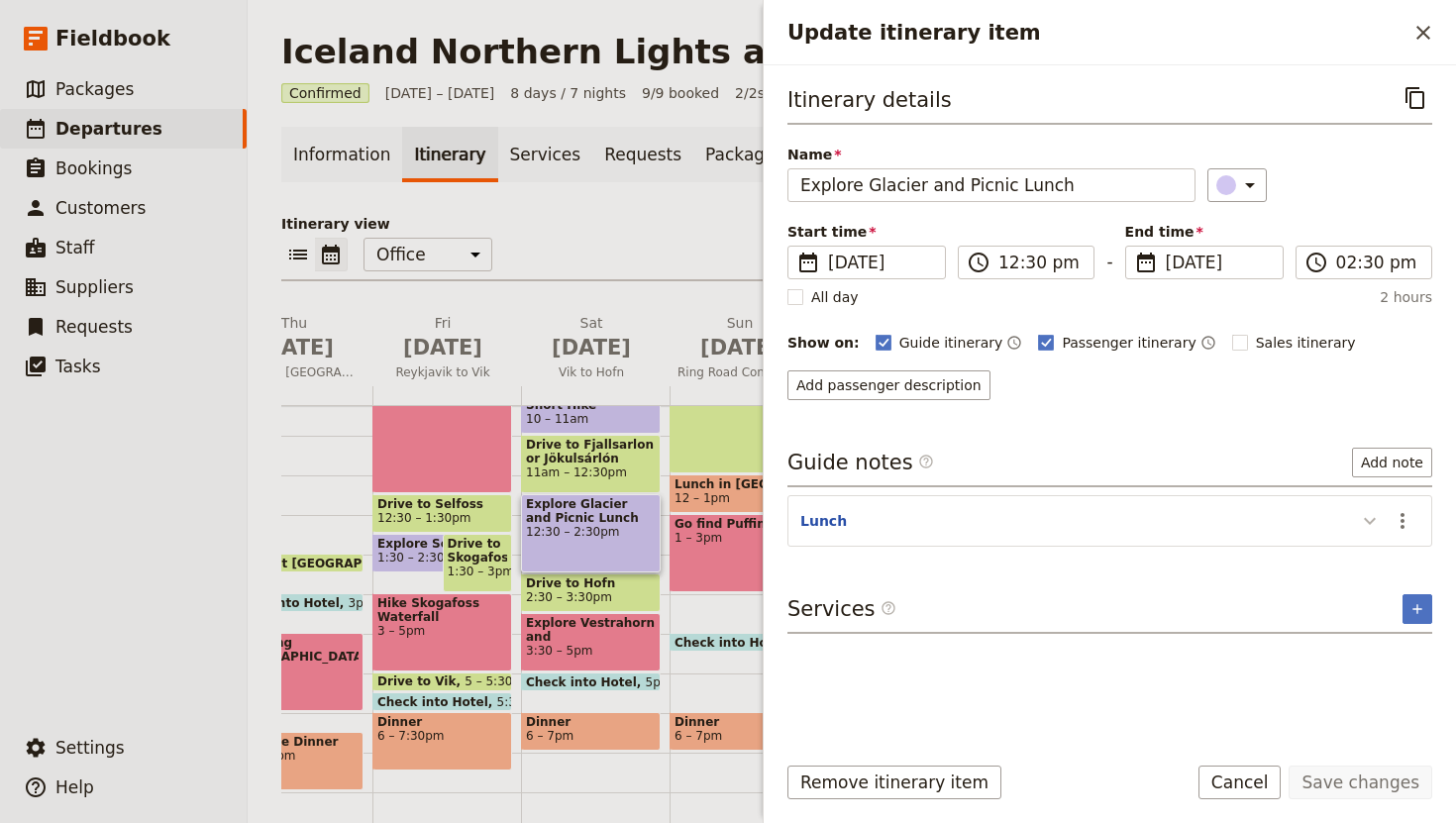
click at [1367, 524] on icon "Update itinerary item" at bounding box center [1369, 520] width 24 height 24
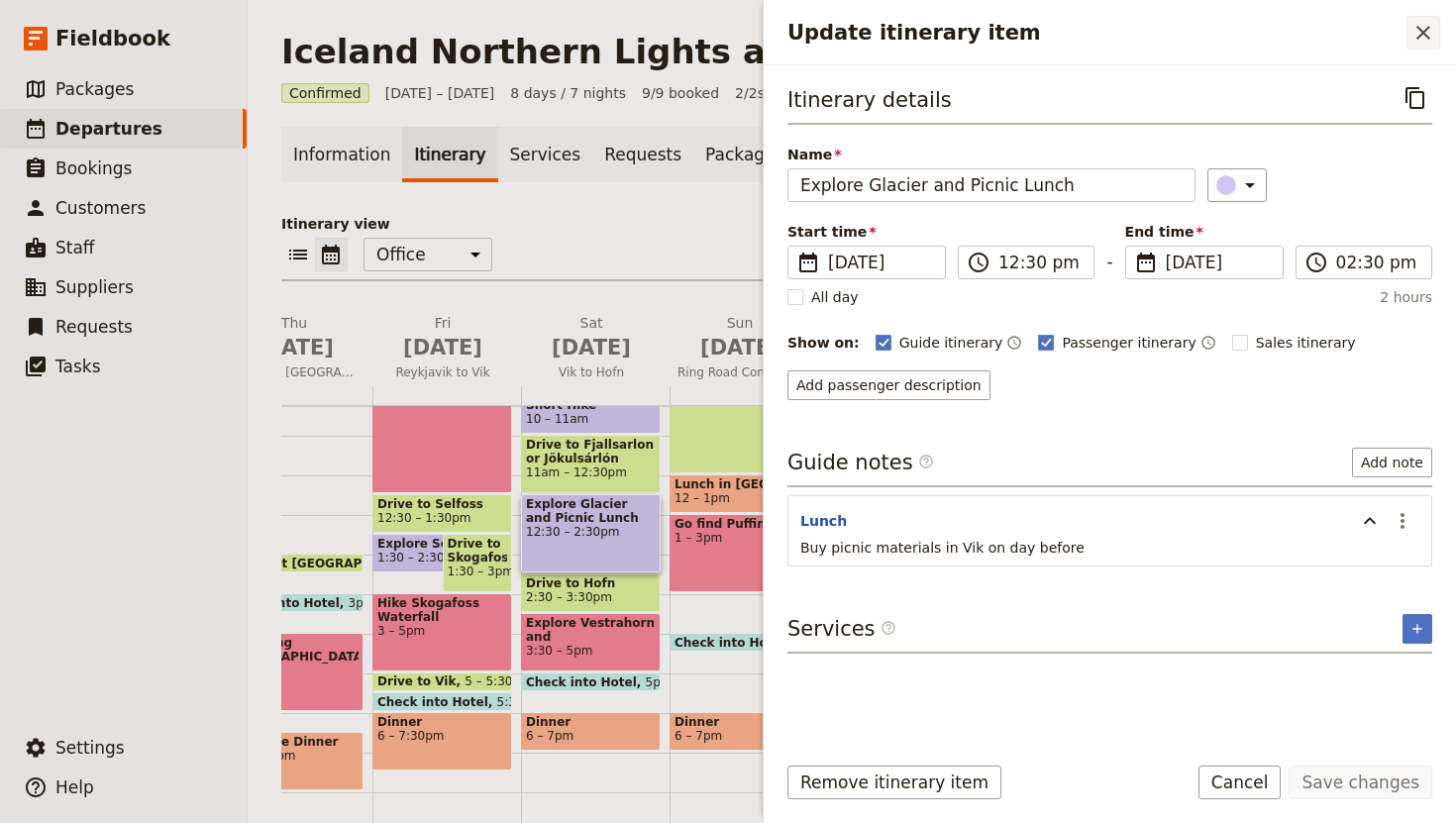
click at [1426, 38] on icon "Close drawer" at bounding box center [1423, 33] width 24 height 24
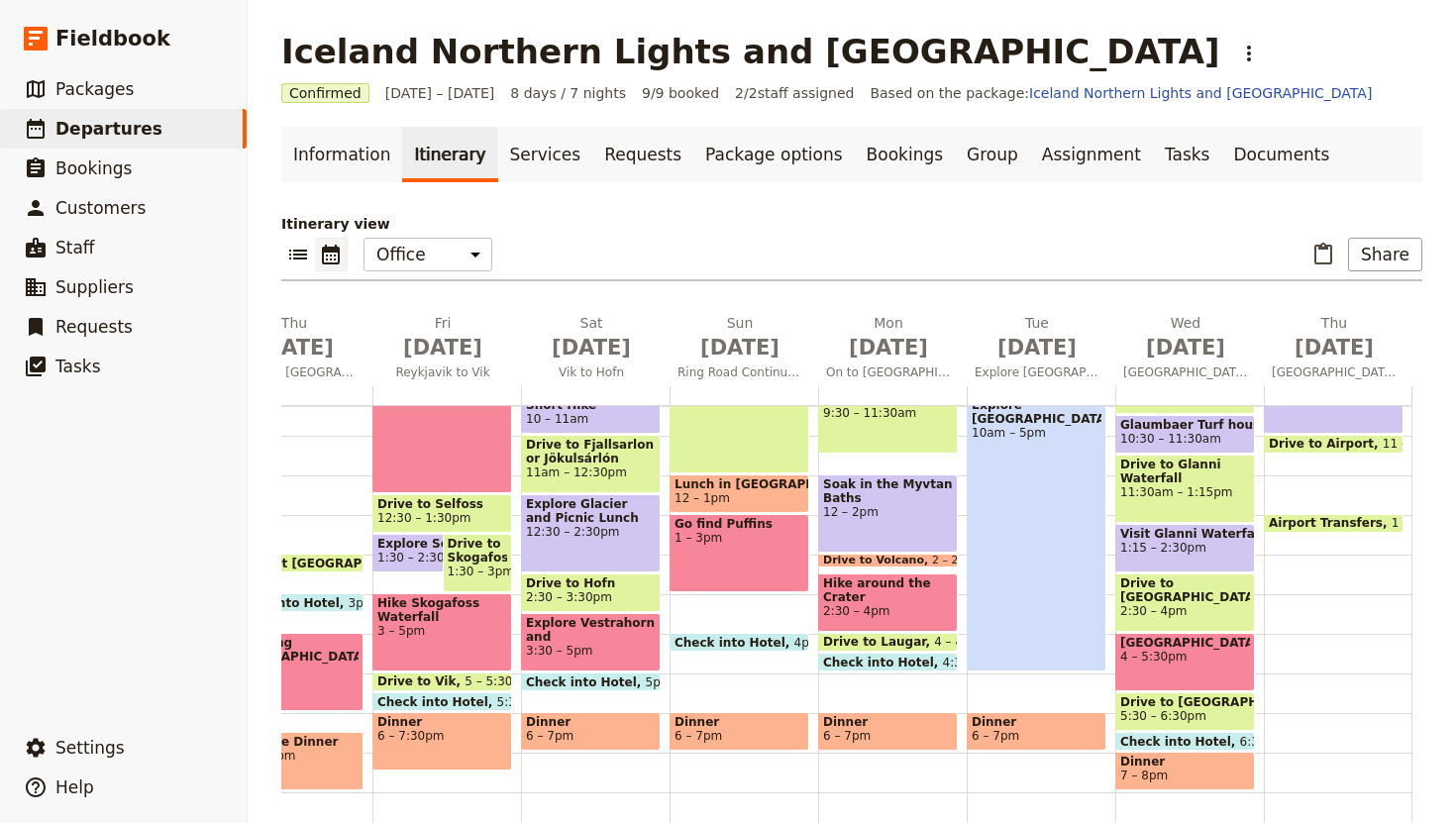
click at [729, 493] on span "12 – 1pm" at bounding box center [739, 499] width 129 height 14
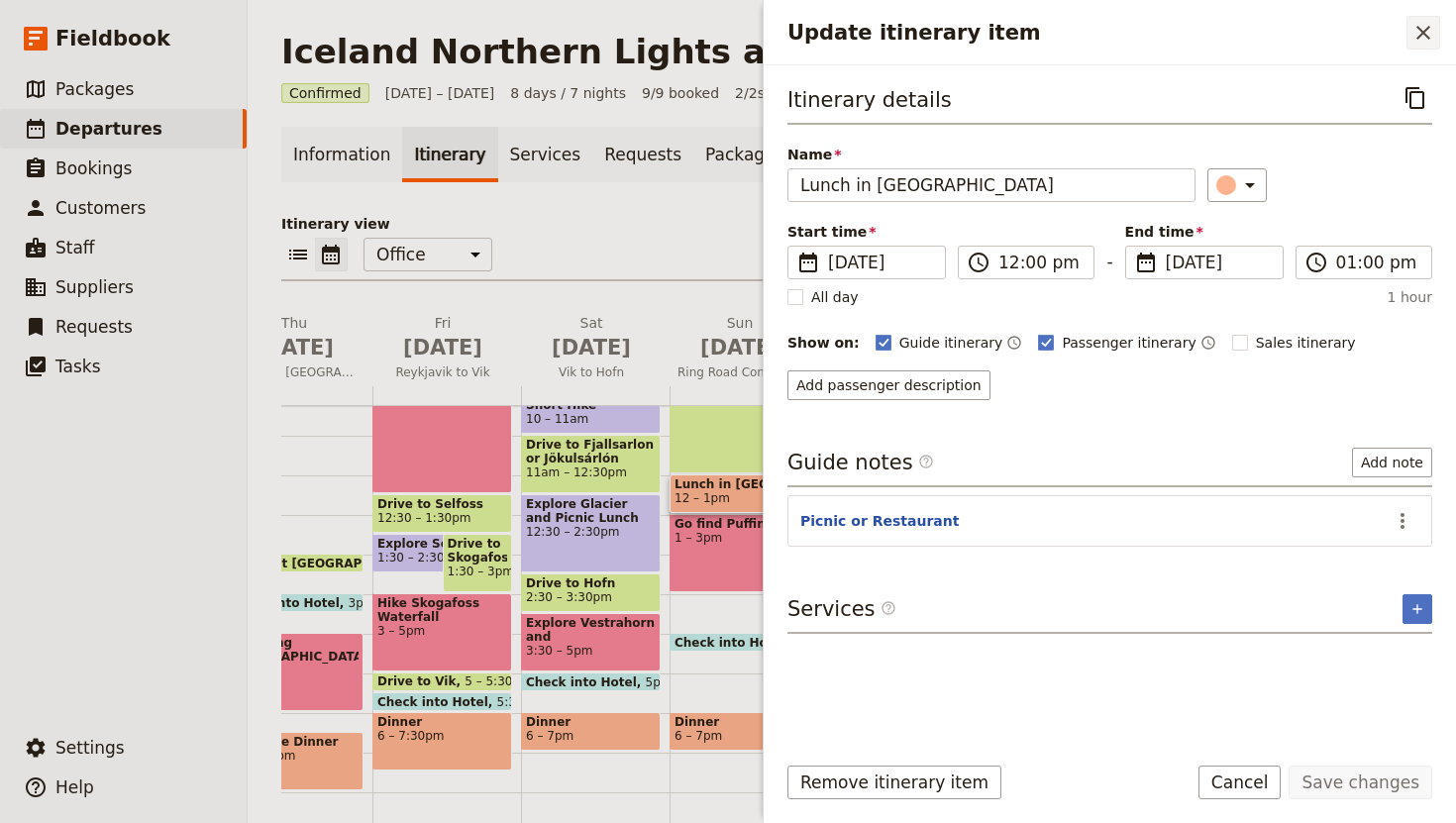
click at [1417, 34] on icon "Close drawer" at bounding box center [1423, 33] width 24 height 24
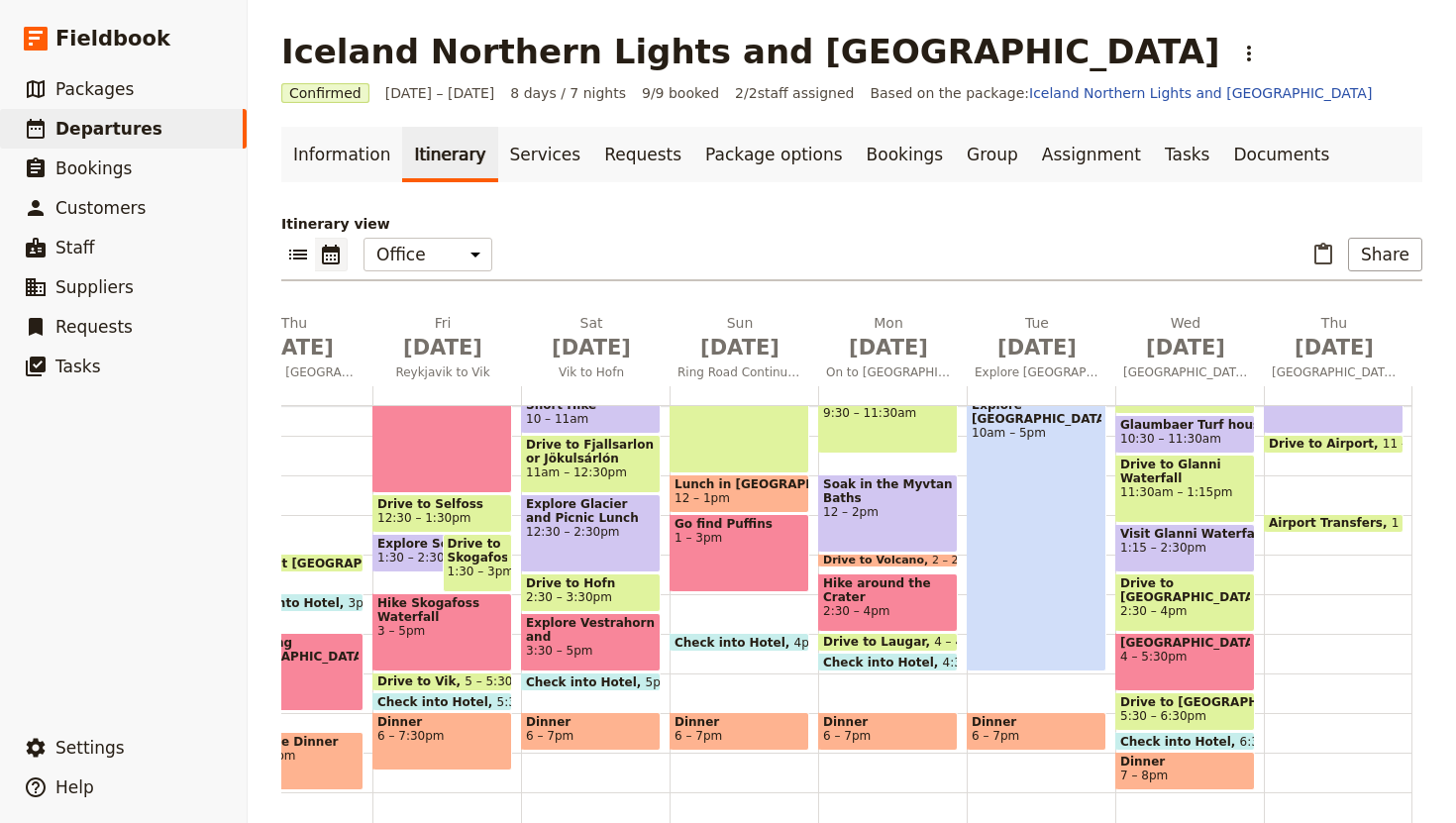
click at [891, 523] on div "Soak in the Myvtan Baths 12 – 2pm" at bounding box center [888, 514] width 139 height 79
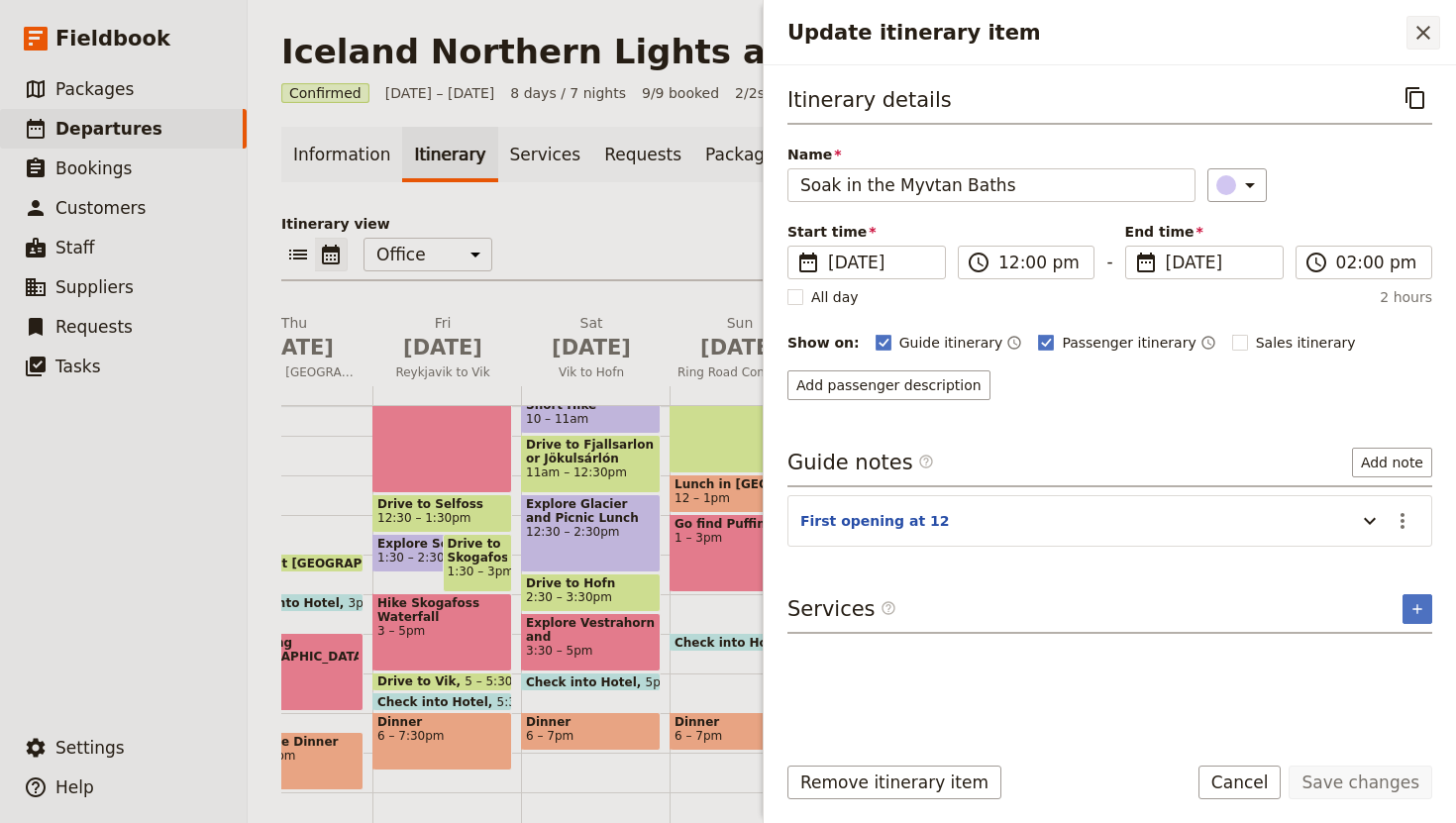
click at [1426, 28] on icon "Close drawer" at bounding box center [1423, 33] width 14 height 14
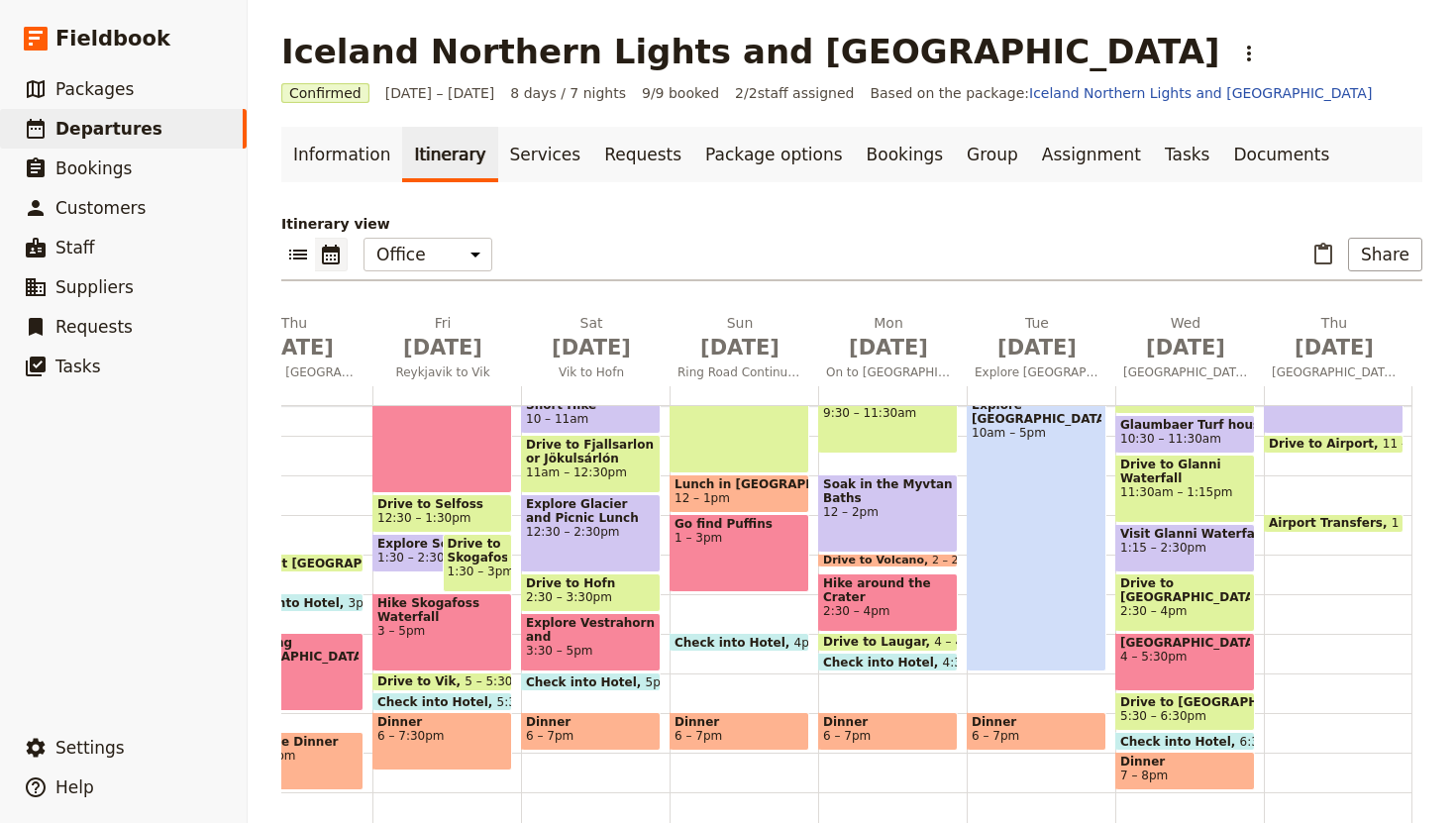
click at [898, 557] on span "Drive to Volcano" at bounding box center [877, 560] width 108 height 12
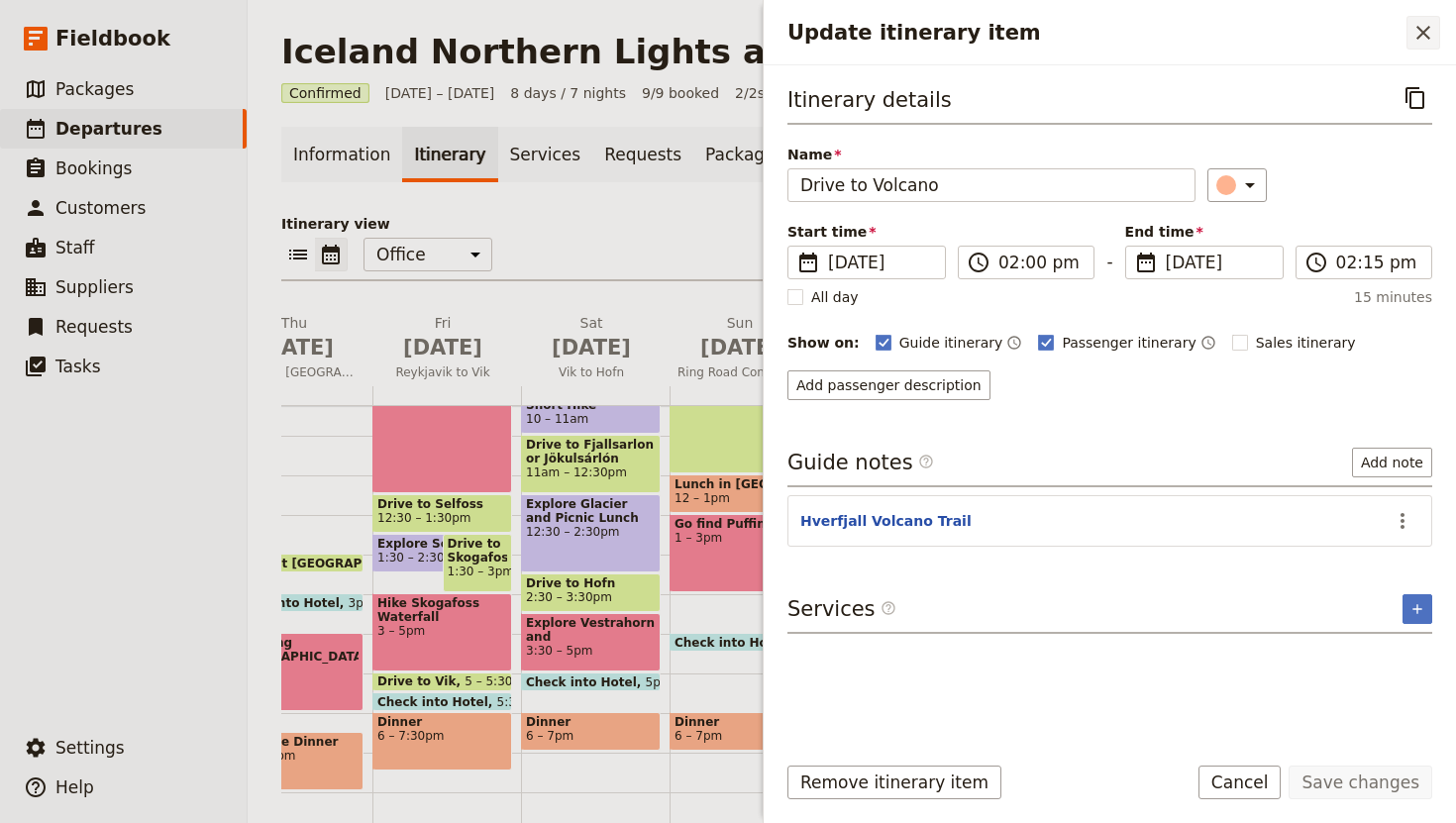
click at [1413, 37] on icon "Close drawer" at bounding box center [1423, 33] width 24 height 24
